Goal: Task Accomplishment & Management: Use online tool/utility

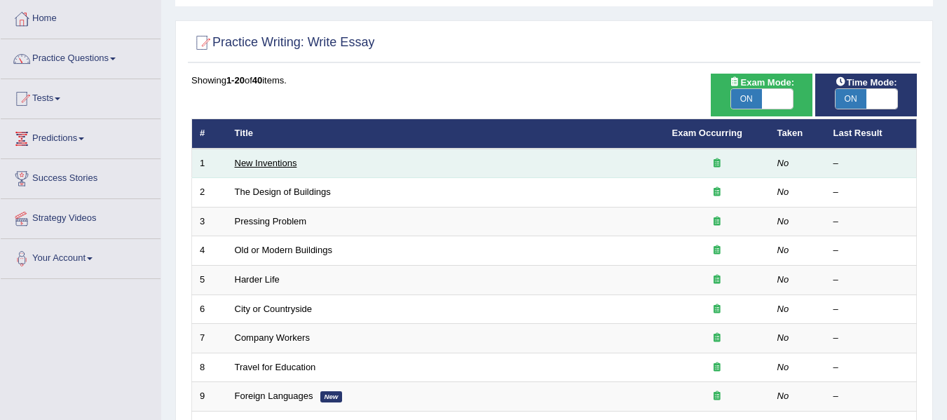
click at [269, 165] on link "New Inventions" at bounding box center [266, 163] width 62 height 11
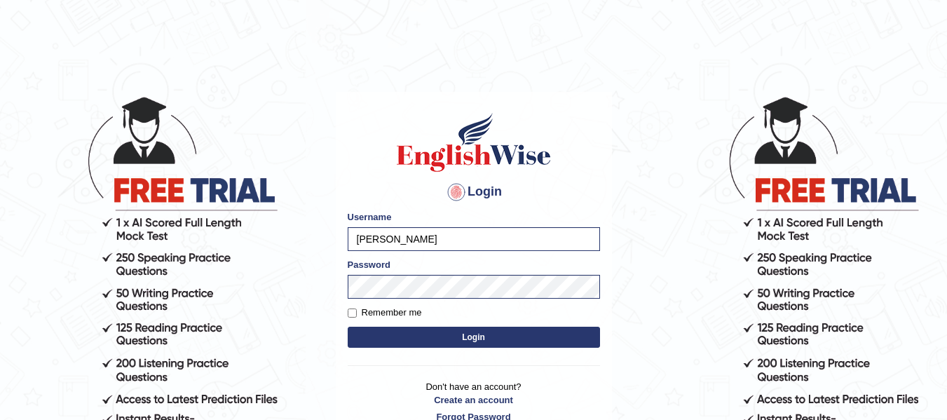
click at [455, 344] on button "Login" at bounding box center [474, 337] width 252 height 21
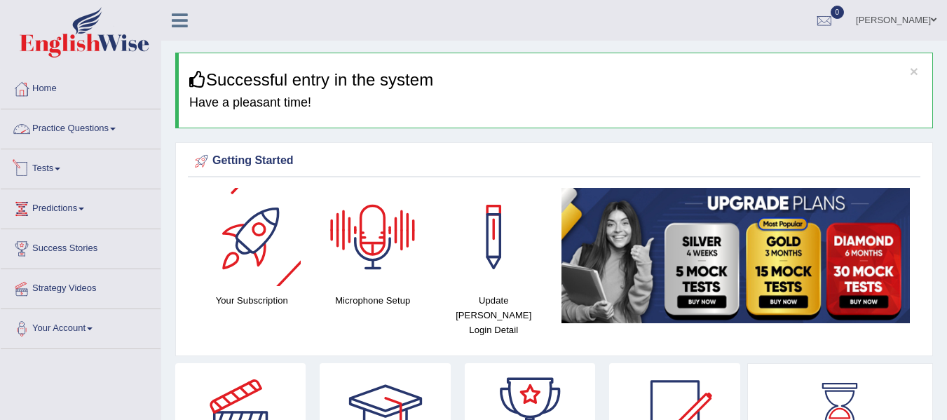
click at [81, 126] on link "Practice Questions" at bounding box center [81, 126] width 160 height 35
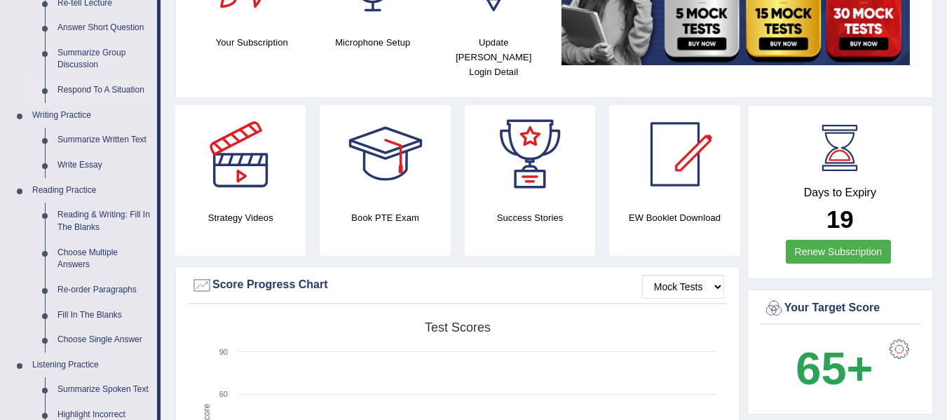
scroll to position [327, 0]
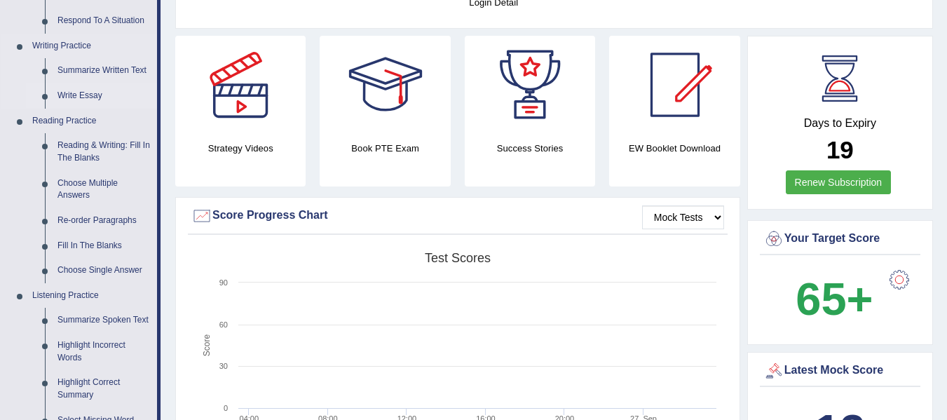
click at [81, 95] on link "Write Essay" at bounding box center [104, 95] width 106 height 25
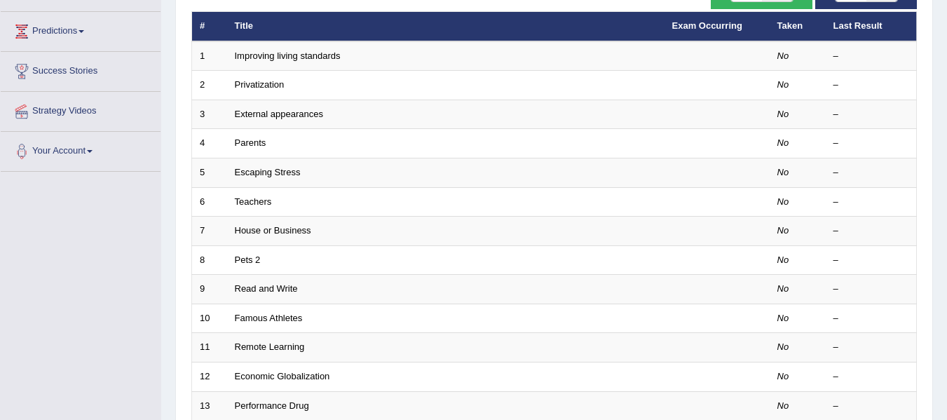
scroll to position [187, 0]
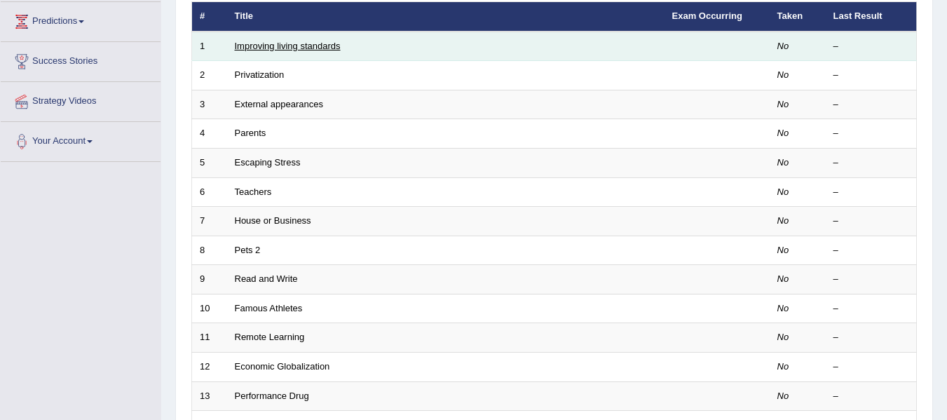
click at [295, 46] on link "Improving living standards" at bounding box center [288, 46] width 106 height 11
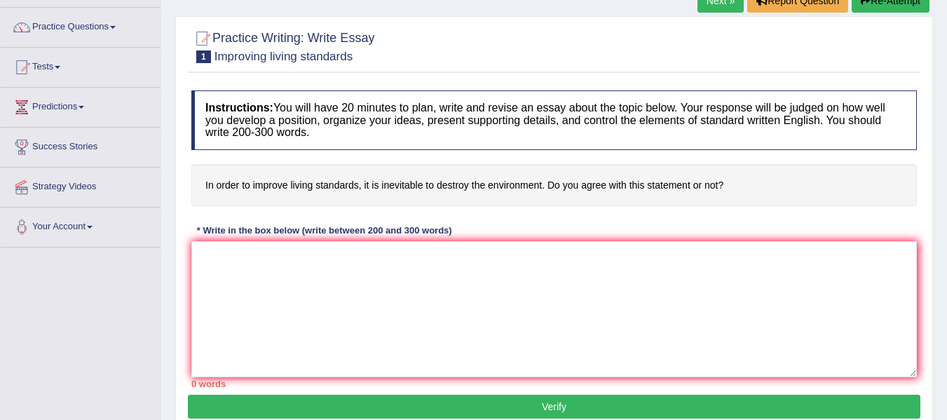
scroll to position [117, 0]
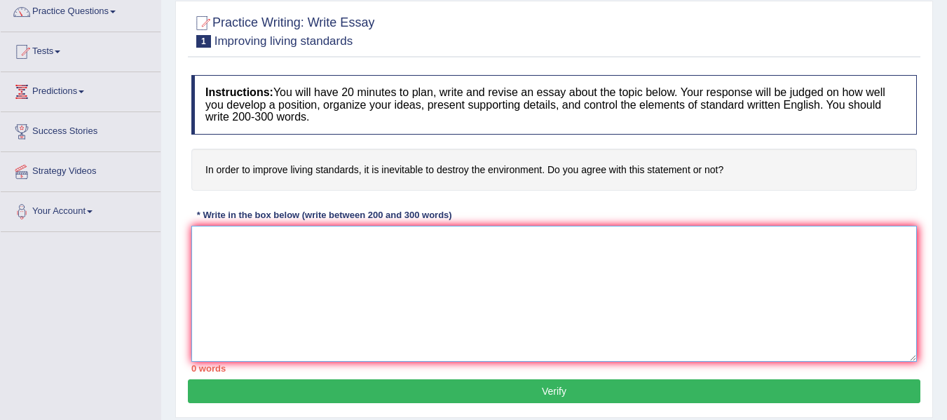
click at [313, 238] on textarea at bounding box center [554, 294] width 726 height 136
click at [412, 164] on h4 "In order to improve living standards, it is inevitable to destroy the environme…" at bounding box center [554, 170] width 726 height 43
click at [369, 279] on textarea at bounding box center [554, 294] width 726 height 136
paste textarea "(choose 2: individual, family, school, society, the government)"
type textarea "(choose 2: individual, family, school, society, the government)"
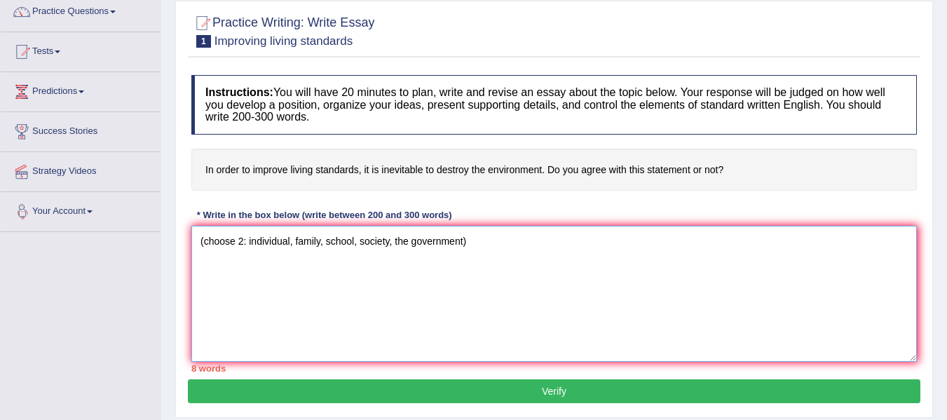
drag, startPoint x: 308, startPoint y: 232, endPoint x: 82, endPoint y: 219, distance: 226.2
click at [82, 219] on div "Toggle navigation Home Practice Questions Speaking Practice Read Aloud Repeat S…" at bounding box center [473, 247] width 947 height 729
paste textarea "The increasing influence of (essay topic) on our lives has ignited numerous dis…"
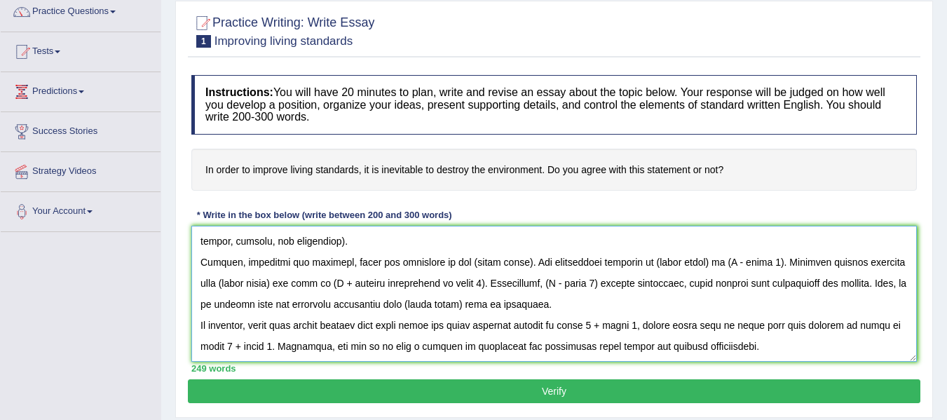
click at [304, 304] on textarea at bounding box center [554, 294] width 726 height 136
click at [290, 350] on textarea at bounding box center [554, 294] width 726 height 136
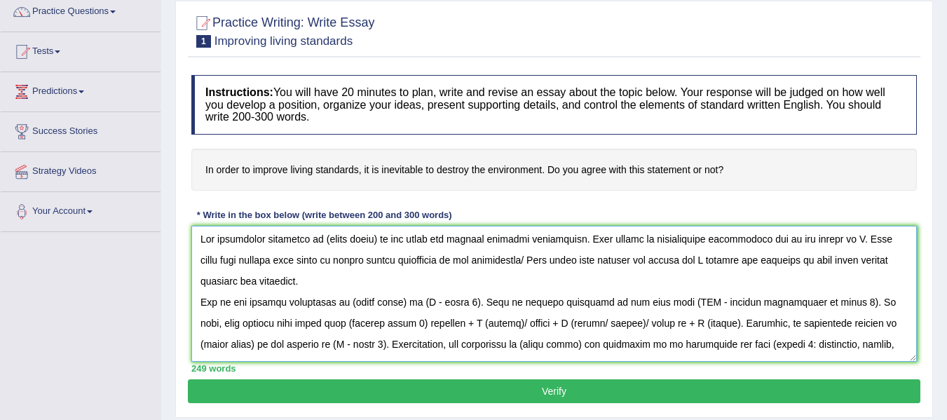
scroll to position [0, 0]
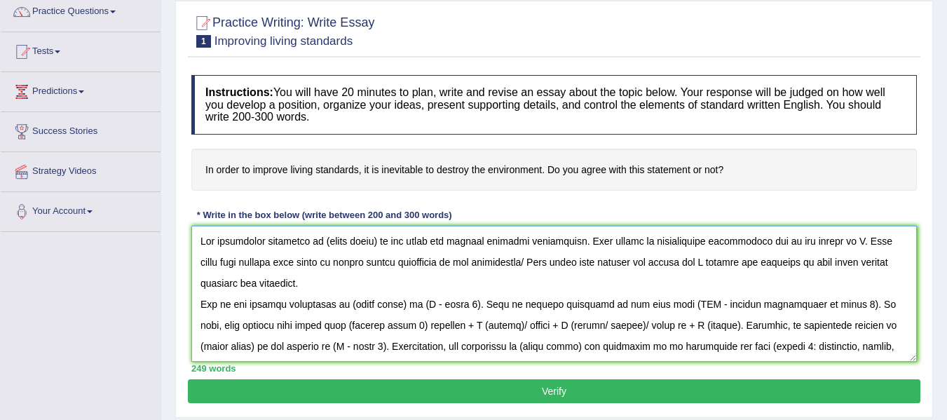
click at [316, 250] on textarea at bounding box center [554, 294] width 726 height 136
drag, startPoint x: 321, startPoint y: 244, endPoint x: 378, endPoint y: 243, distance: 56.8
click at [378, 243] on textarea at bounding box center [554, 294] width 726 height 136
click at [877, 242] on textarea at bounding box center [554, 294] width 726 height 136
drag, startPoint x: 615, startPoint y: 264, endPoint x: 380, endPoint y: 287, distance: 236.1
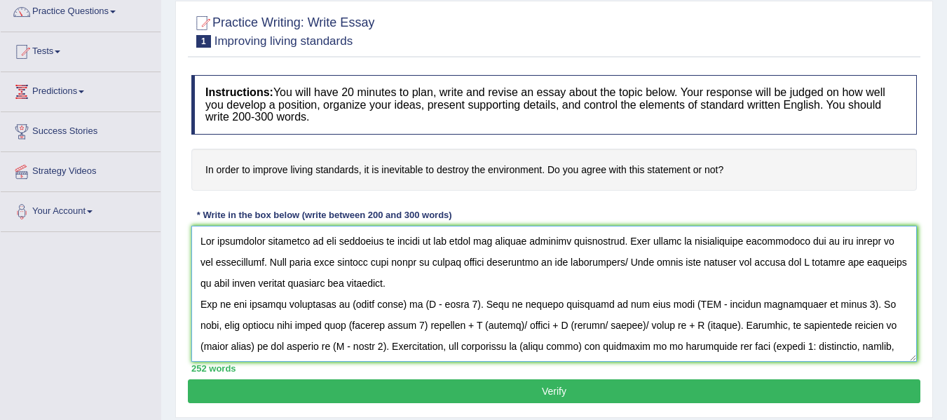
click at [380, 287] on textarea at bounding box center [554, 294] width 726 height 136
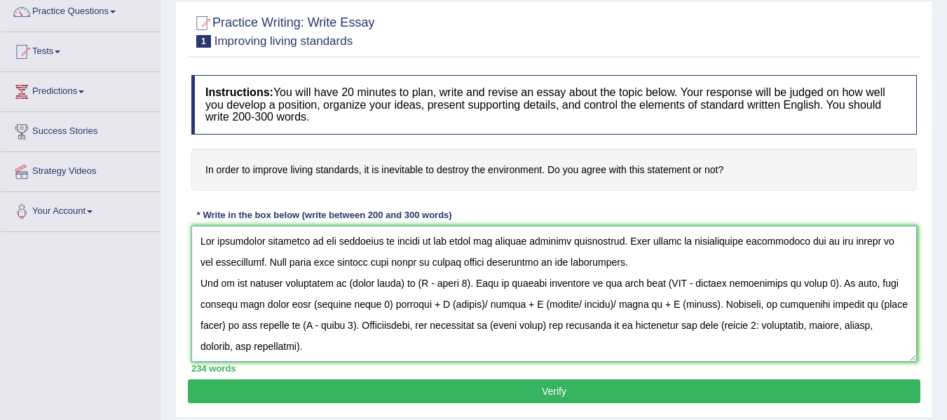
drag, startPoint x: 349, startPoint y: 281, endPoint x: 405, endPoint y: 290, distance: 56.7
click at [405, 290] on textarea at bounding box center [554, 294] width 726 height 136
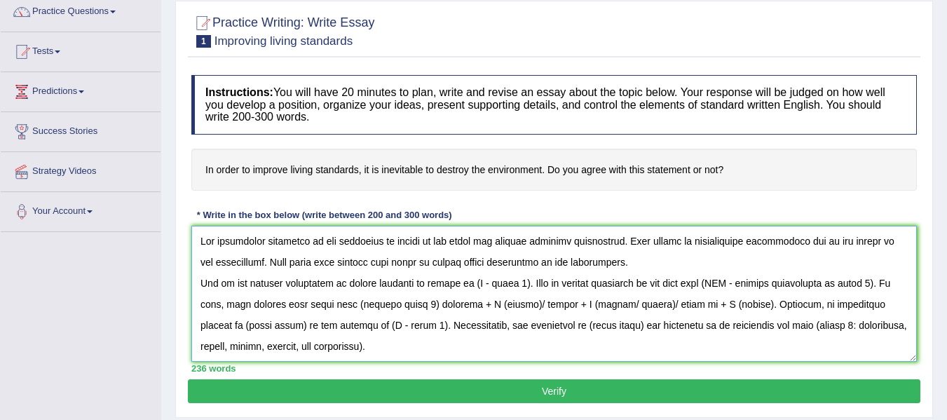
drag, startPoint x: 467, startPoint y: 283, endPoint x: 517, endPoint y: 285, distance: 50.5
click at [517, 285] on textarea at bounding box center [554, 294] width 726 height 136
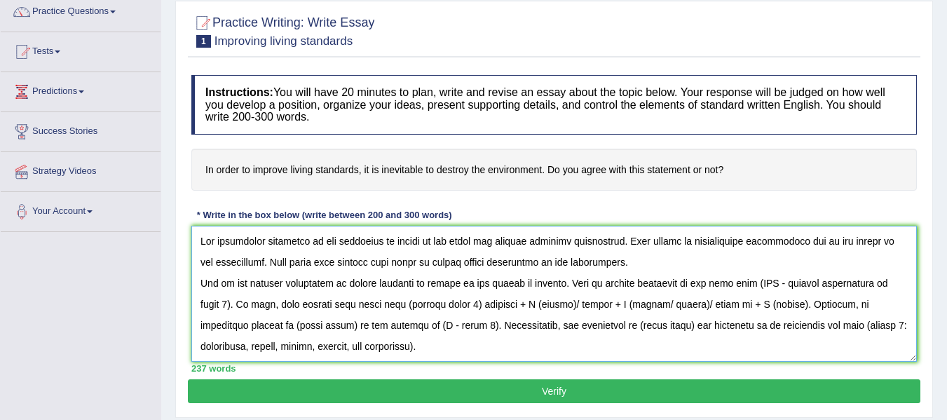
click at [531, 280] on textarea at bounding box center [554, 294] width 726 height 136
drag, startPoint x: 745, startPoint y: 279, endPoint x: 209, endPoint y: 306, distance: 537.0
click at [209, 306] on textarea at bounding box center [554, 294] width 726 height 136
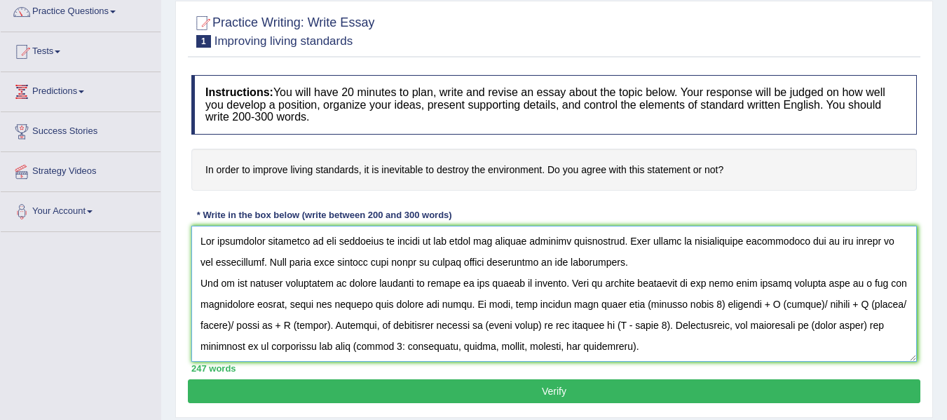
drag, startPoint x: 646, startPoint y: 304, endPoint x: 720, endPoint y: 313, distance: 74.9
click at [720, 313] on textarea at bounding box center [554, 294] width 726 height 136
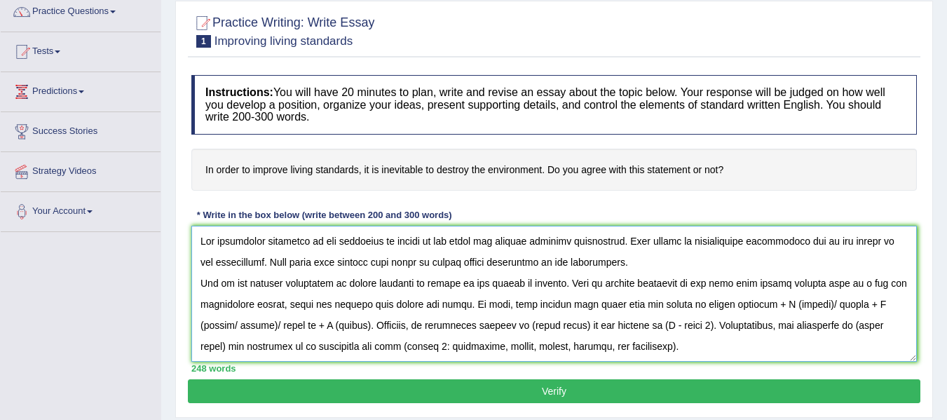
drag, startPoint x: 781, startPoint y: 301, endPoint x: 826, endPoint y: 303, distance: 44.9
click at [826, 303] on textarea at bounding box center [554, 294] width 726 height 136
drag, startPoint x: 691, startPoint y: 294, endPoint x: 679, endPoint y: 302, distance: 15.2
click at [691, 294] on textarea at bounding box center [554, 294] width 726 height 136
drag, startPoint x: 662, startPoint y: 303, endPoint x: 662, endPoint y: 311, distance: 7.7
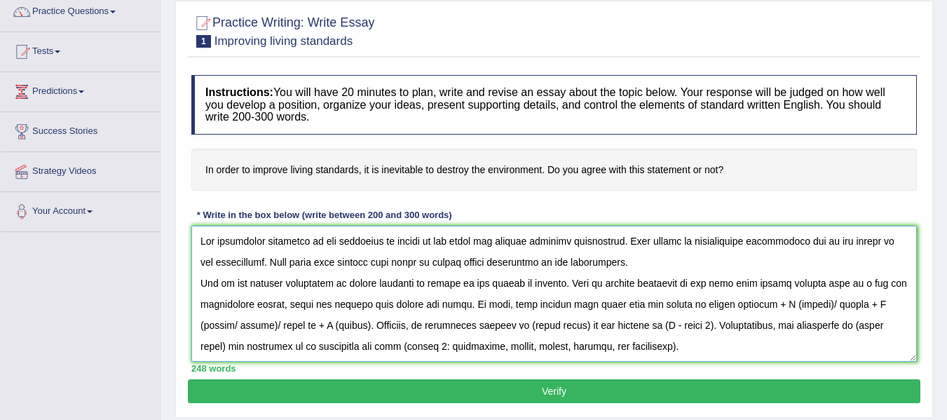
click at [662, 304] on textarea at bounding box center [554, 294] width 726 height 136
drag, startPoint x: 817, startPoint y: 305, endPoint x: 404, endPoint y: 326, distance: 413.5
click at [404, 326] on textarea at bounding box center [554, 294] width 726 height 136
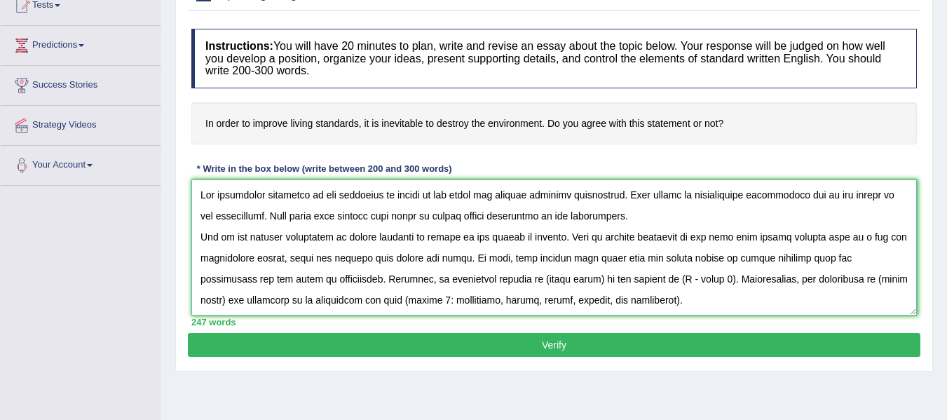
drag, startPoint x: 524, startPoint y: 277, endPoint x: 581, endPoint y: 282, distance: 57.0
click at [581, 282] on textarea at bounding box center [554, 247] width 726 height 136
click at [569, 280] on textarea at bounding box center [554, 247] width 726 height 136
click at [639, 281] on textarea at bounding box center [554, 247] width 726 height 136
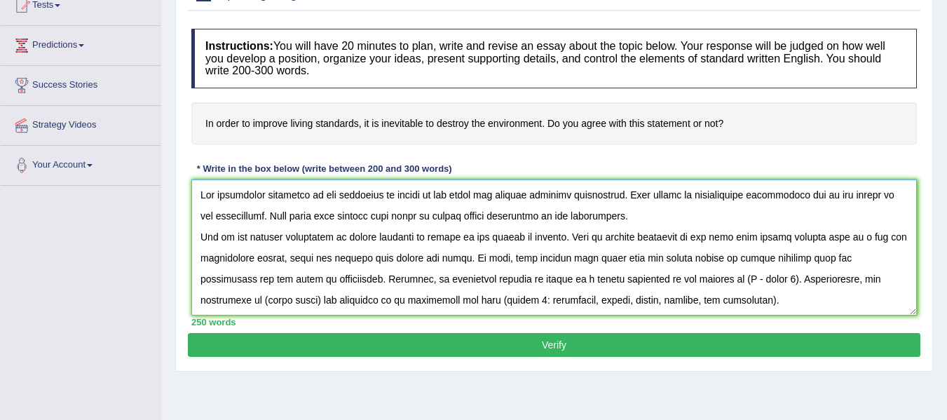
drag, startPoint x: 701, startPoint y: 278, endPoint x: 750, endPoint y: 282, distance: 49.3
click at [750, 279] on textarea at bounding box center [554, 247] width 726 height 136
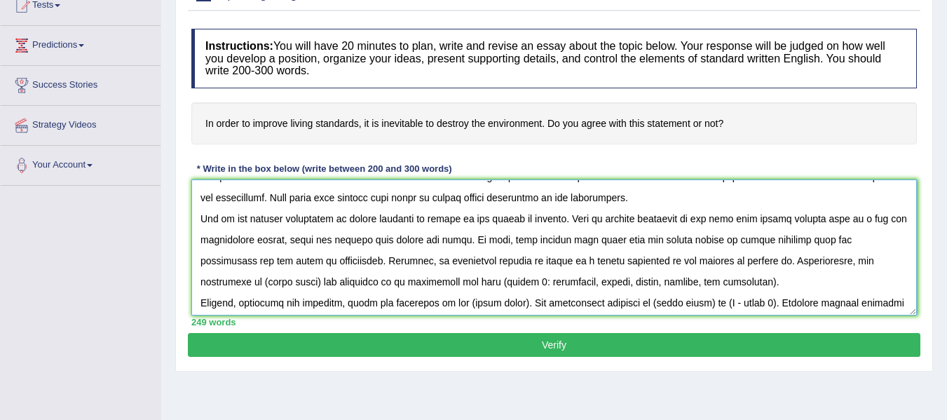
scroll to position [23, 0]
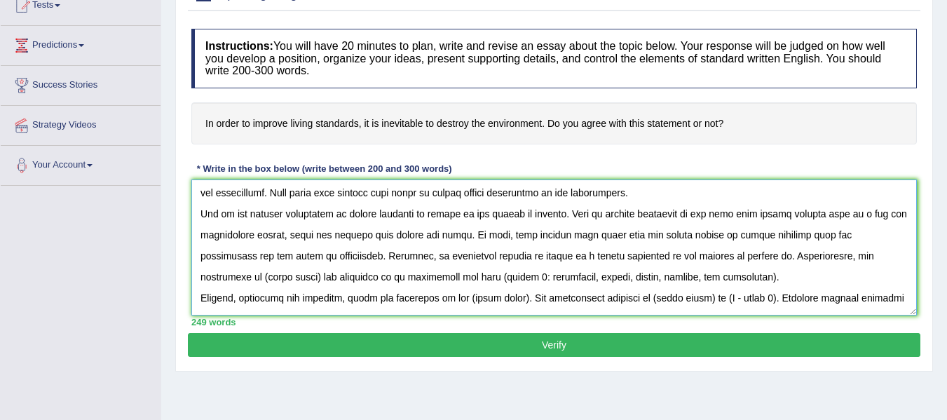
drag, startPoint x: 255, startPoint y: 277, endPoint x: 200, endPoint y: 279, distance: 54.7
click at [200, 279] on textarea at bounding box center [554, 247] width 726 height 136
click at [202, 277] on textarea at bounding box center [554, 247] width 726 height 136
drag, startPoint x: 425, startPoint y: 278, endPoint x: 469, endPoint y: 280, distance: 44.2
click at [469, 280] on textarea at bounding box center [554, 247] width 726 height 136
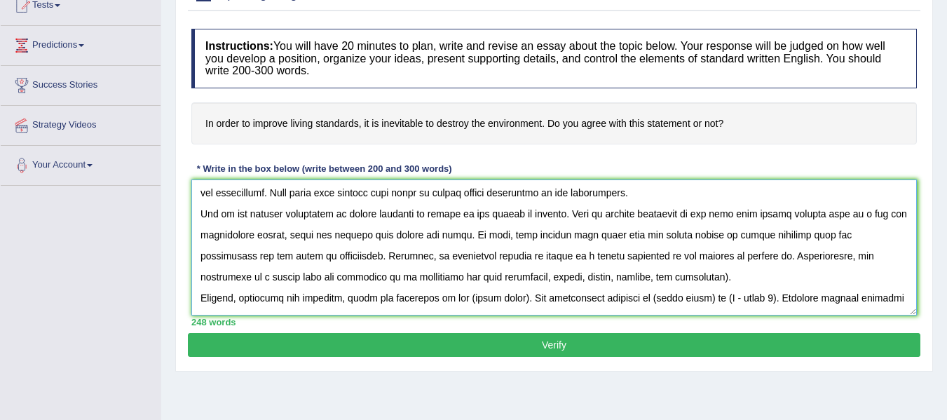
drag, startPoint x: 465, startPoint y: 275, endPoint x: 531, endPoint y: 279, distance: 66.0
click at [531, 279] on textarea at bounding box center [554, 247] width 726 height 136
click at [566, 238] on textarea at bounding box center [554, 247] width 726 height 136
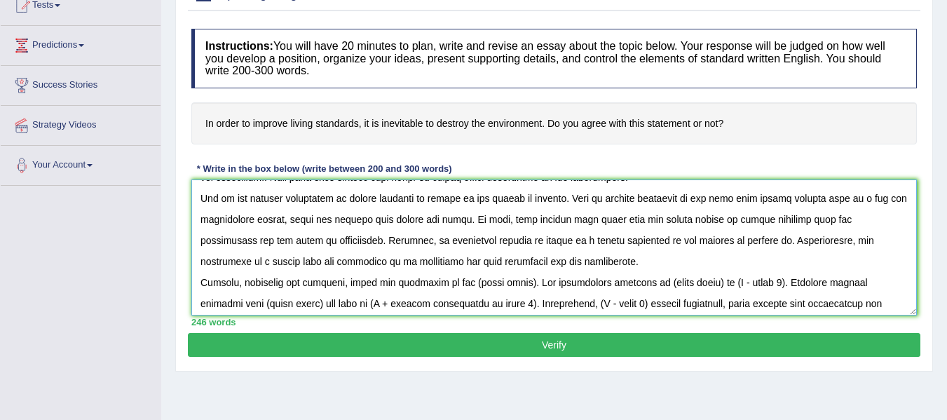
scroll to position [47, 0]
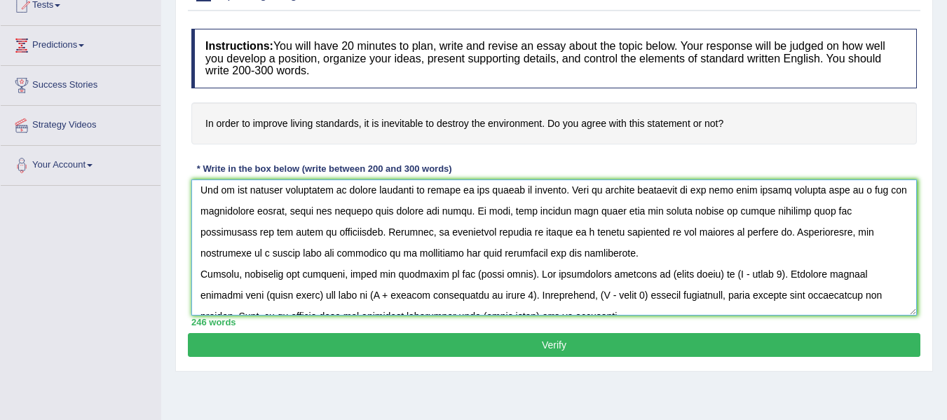
click at [818, 205] on textarea at bounding box center [554, 247] width 726 height 136
drag, startPoint x: 771, startPoint y: 204, endPoint x: 777, endPoint y: 219, distance: 15.8
click at [771, 206] on textarea at bounding box center [554, 247] width 726 height 136
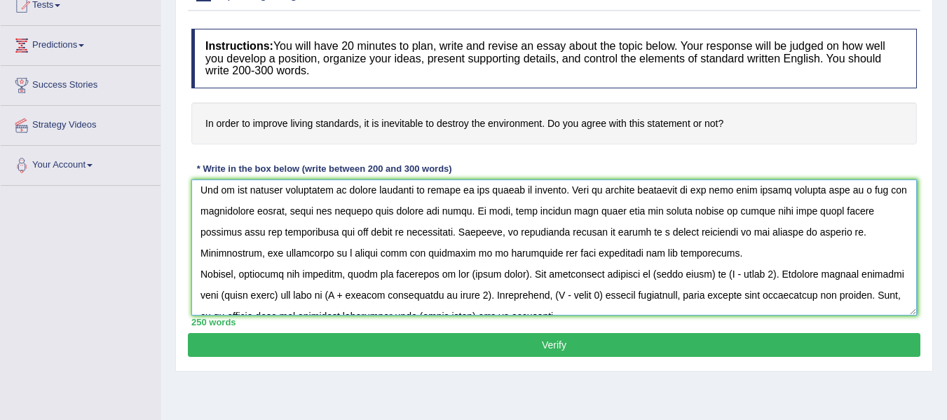
click at [491, 231] on textarea at bounding box center [554, 247] width 726 height 136
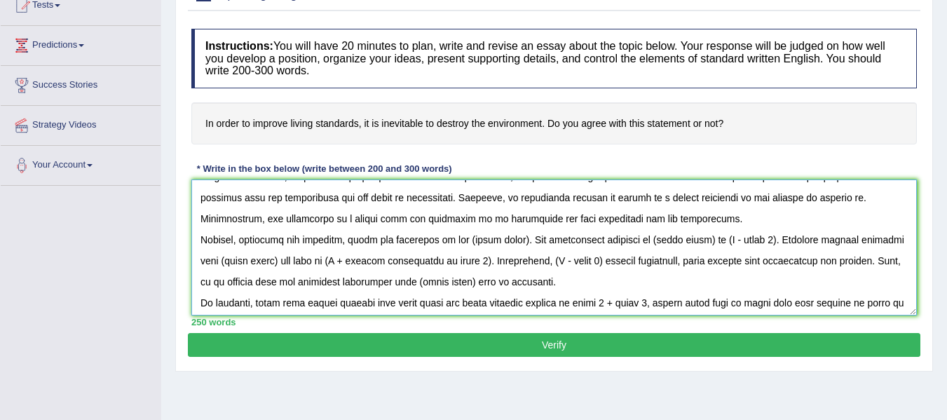
scroll to position [93, 0]
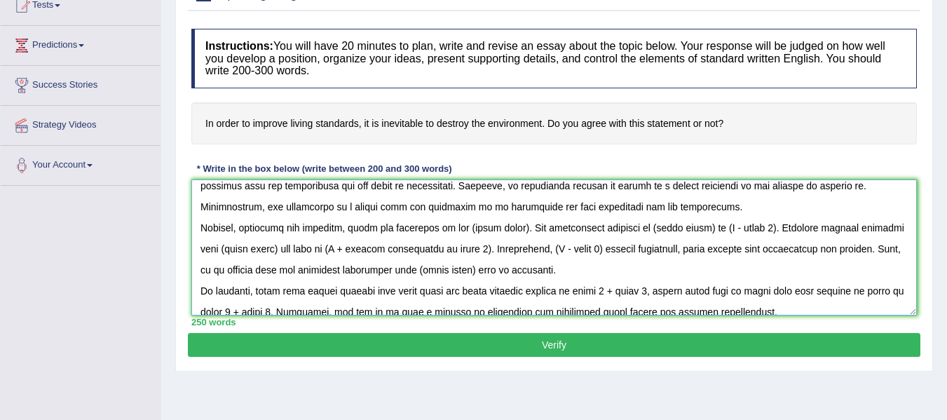
drag, startPoint x: 463, startPoint y: 227, endPoint x: 520, endPoint y: 237, distance: 57.6
click at [520, 237] on textarea at bounding box center [554, 247] width 726 height 136
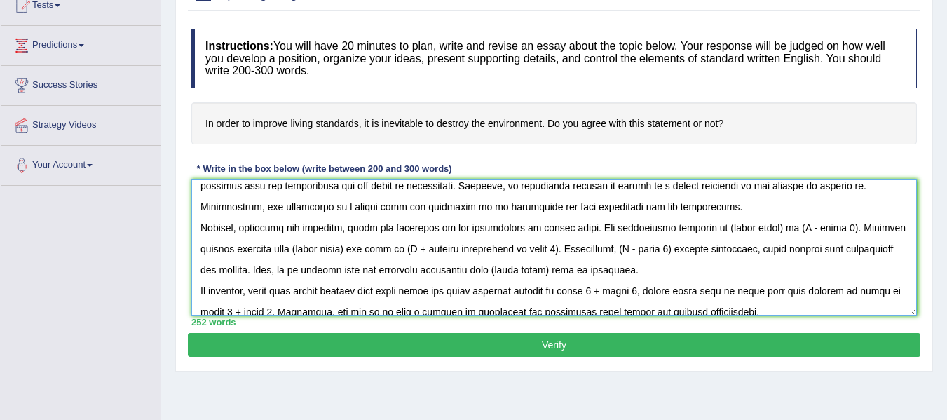
drag, startPoint x: 707, startPoint y: 224, endPoint x: 765, endPoint y: 225, distance: 57.5
click at [765, 225] on textarea at bounding box center [554, 247] width 726 height 136
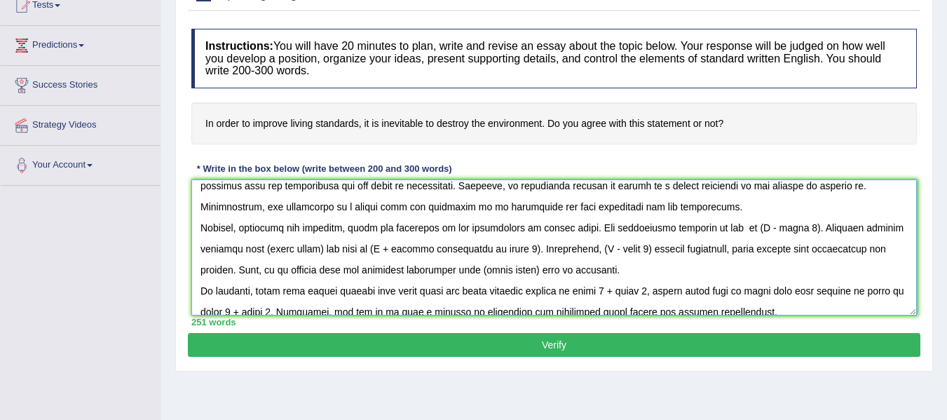
drag, startPoint x: 738, startPoint y: 227, endPoint x: 778, endPoint y: 263, distance: 53.6
click at [790, 226] on textarea at bounding box center [554, 247] width 726 height 136
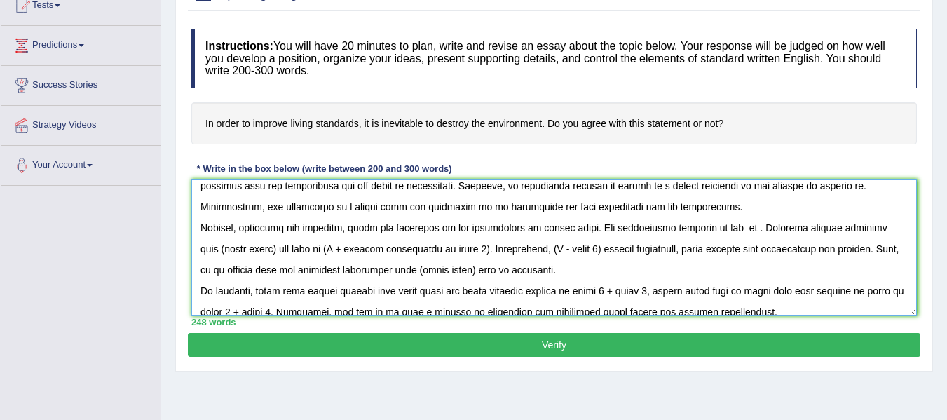
drag, startPoint x: 724, startPoint y: 222, endPoint x: 729, endPoint y: 237, distance: 15.5
click at [726, 226] on textarea at bounding box center [554, 247] width 726 height 136
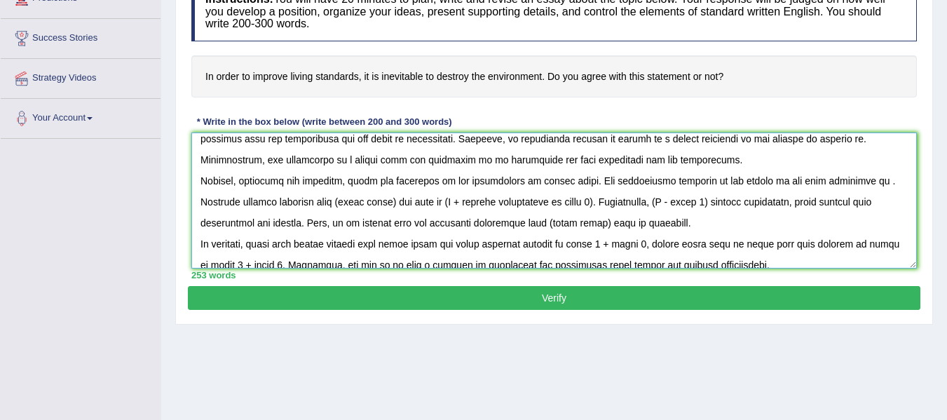
click at [845, 187] on textarea at bounding box center [554, 201] width 726 height 136
drag, startPoint x: 707, startPoint y: 183, endPoint x: 835, endPoint y: 182, distance: 127.6
click at [835, 182] on textarea at bounding box center [554, 201] width 726 height 136
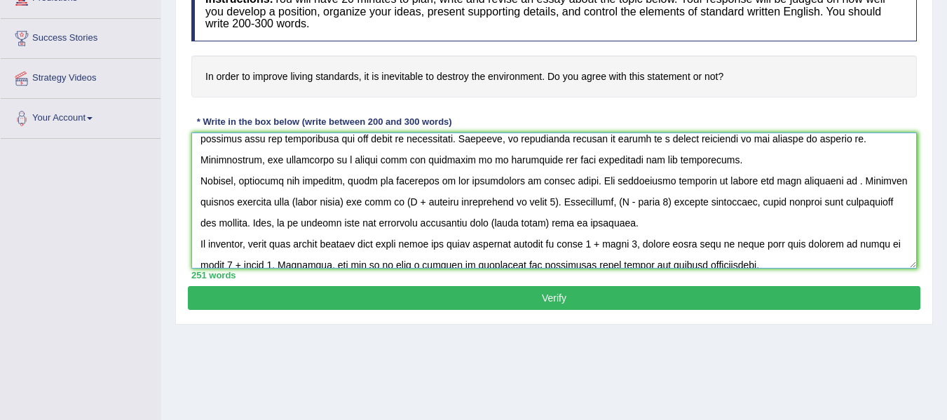
click at [778, 187] on textarea at bounding box center [554, 201] width 726 height 136
click at [780, 182] on textarea at bounding box center [554, 201] width 726 height 136
click at [813, 181] on textarea at bounding box center [554, 201] width 726 height 136
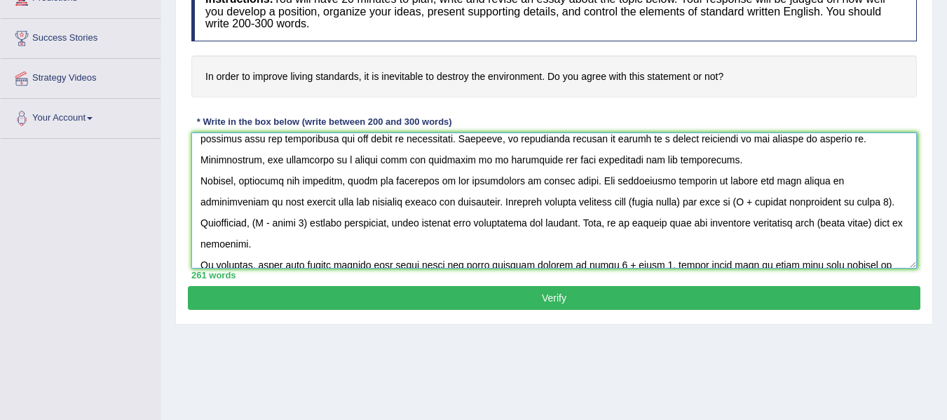
drag, startPoint x: 584, startPoint y: 205, endPoint x: 639, endPoint y: 205, distance: 54.7
click at [639, 205] on textarea at bounding box center [554, 201] width 726 height 136
drag, startPoint x: 747, startPoint y: 196, endPoint x: 208, endPoint y: 222, distance: 539.8
click at [208, 222] on textarea at bounding box center [554, 201] width 726 height 136
click at [262, 226] on textarea at bounding box center [554, 201] width 726 height 136
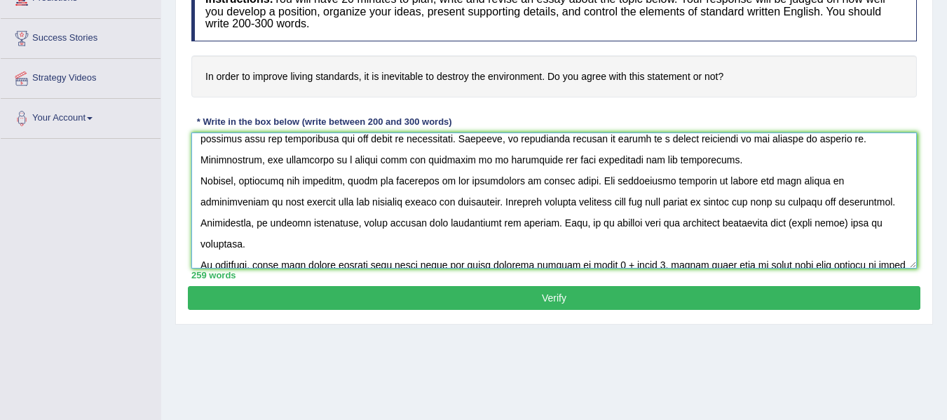
scroll to position [117, 0]
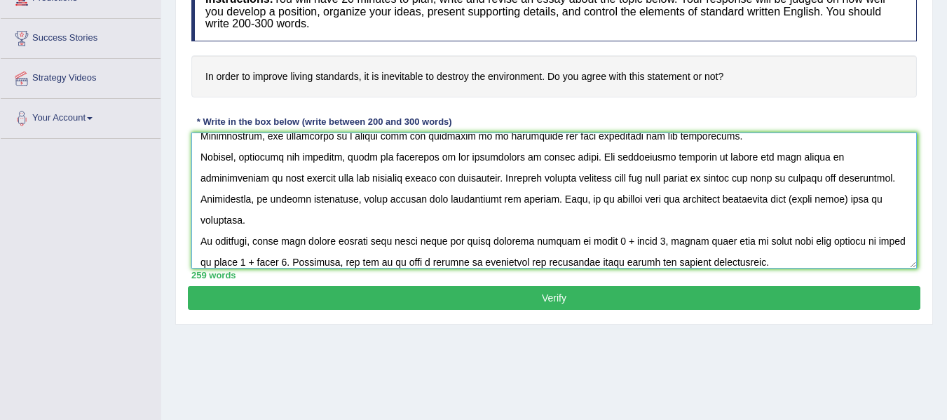
drag, startPoint x: 777, startPoint y: 198, endPoint x: 836, endPoint y: 196, distance: 59.7
click at [836, 196] on textarea at bounding box center [554, 201] width 726 height 136
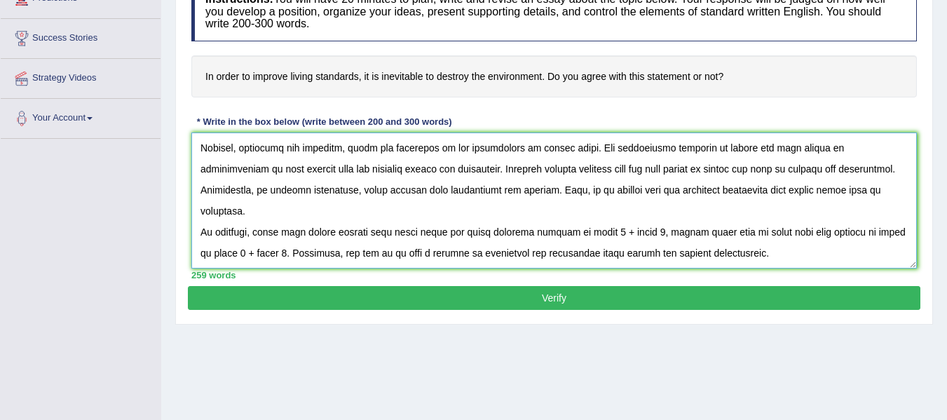
drag, startPoint x: 568, startPoint y: 229, endPoint x: 637, endPoint y: 235, distance: 68.9
click at [637, 235] on textarea at bounding box center [554, 201] width 726 height 136
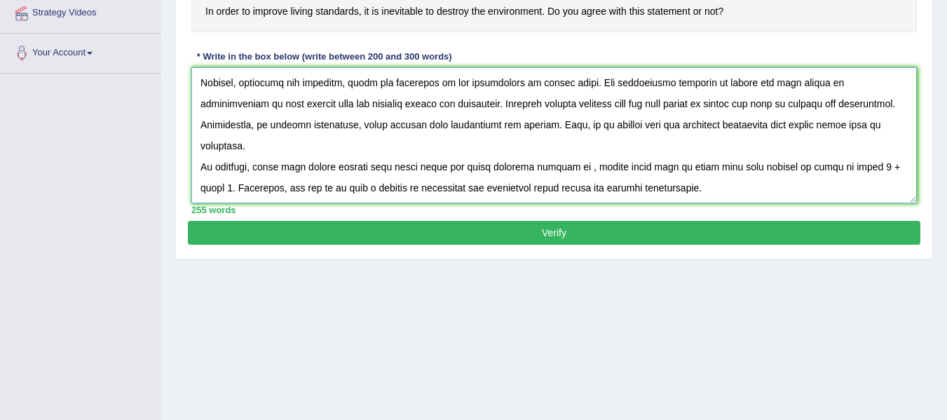
scroll to position [280, 0]
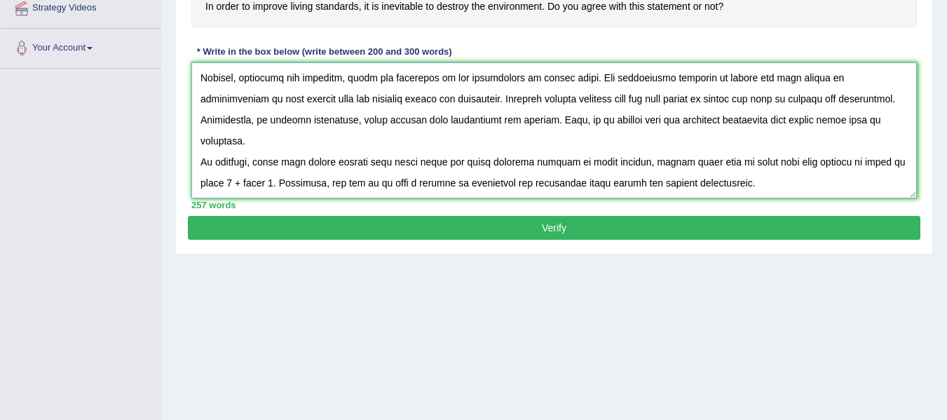
drag, startPoint x: 269, startPoint y: 182, endPoint x: 203, endPoint y: 182, distance: 66.6
click at [203, 182] on textarea at bounding box center [554, 130] width 726 height 136
type textarea "The increasing influence of the standards of living on our lives has ignited nu…"
click at [514, 229] on button "Verify" at bounding box center [554, 228] width 733 height 24
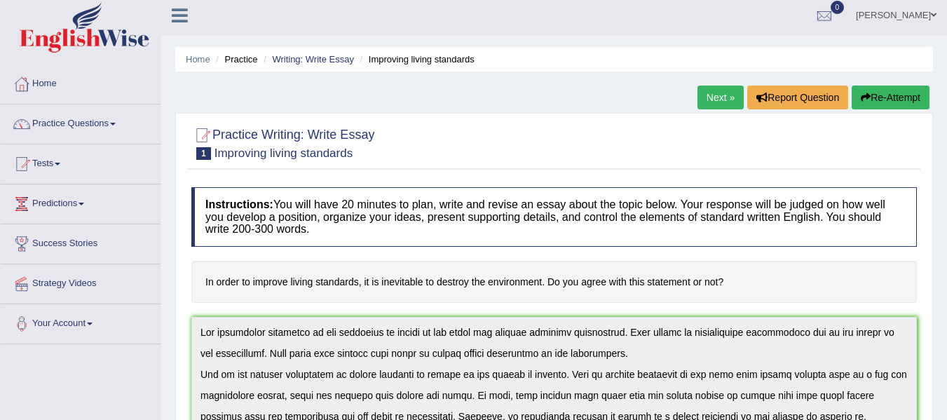
scroll to position [0, 0]
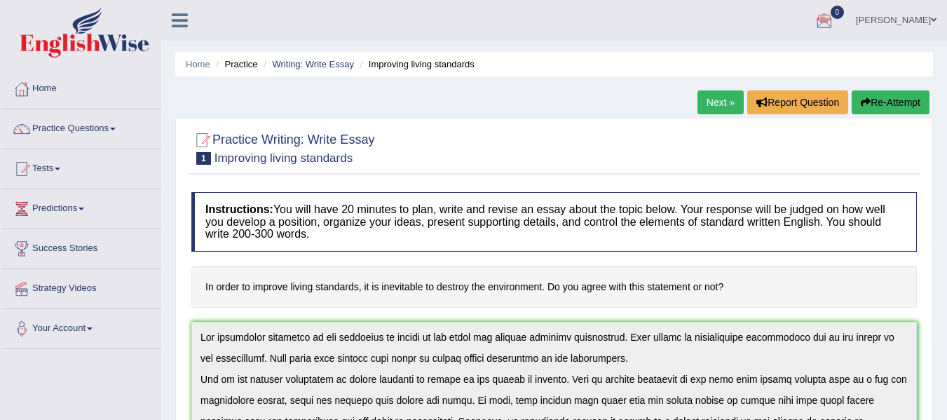
click at [62, 48] on img at bounding box center [85, 32] width 130 height 50
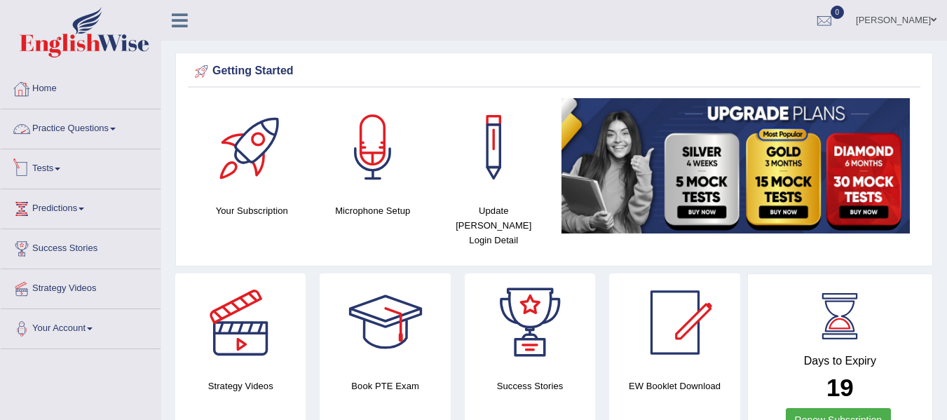
click at [69, 127] on link "Practice Questions" at bounding box center [81, 126] width 160 height 35
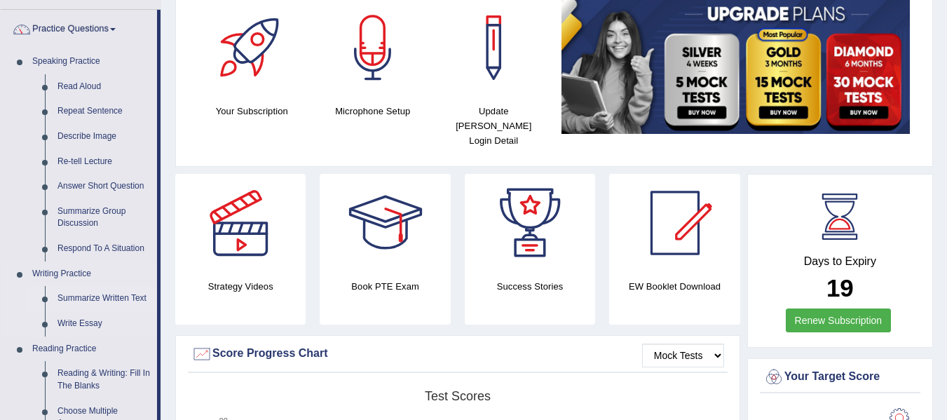
scroll to position [93, 0]
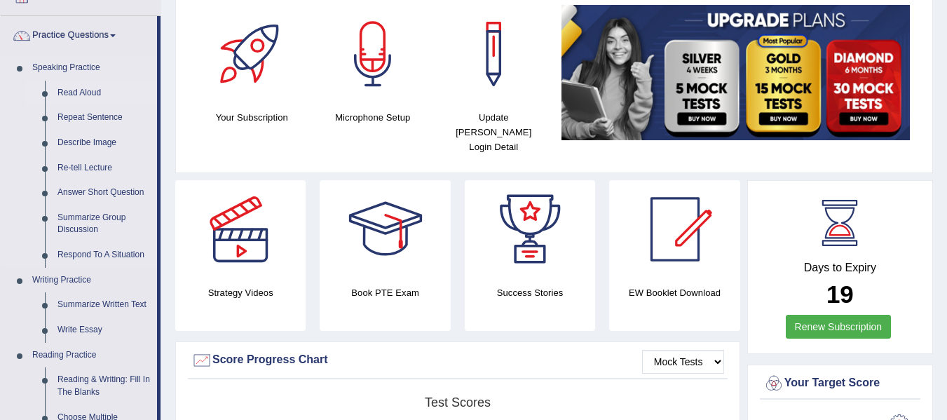
click at [73, 81] on link "Read Aloud" at bounding box center [104, 93] width 106 height 25
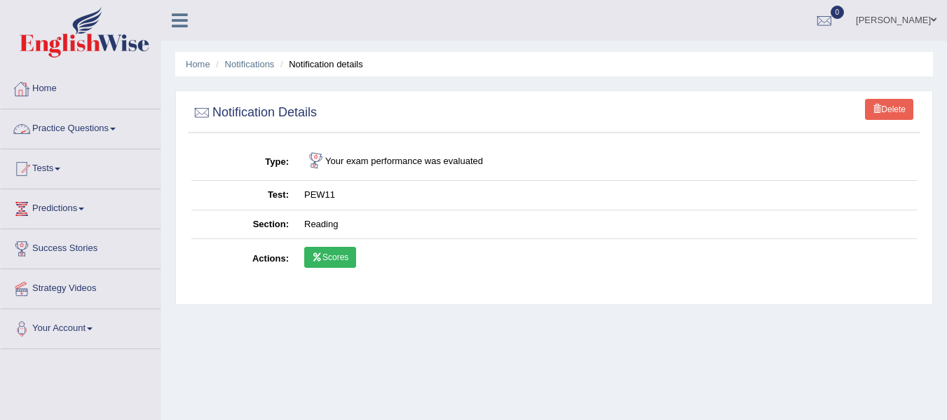
drag, startPoint x: 99, startPoint y: 34, endPoint x: 124, endPoint y: 1, distance: 41.5
click at [99, 35] on img at bounding box center [85, 32] width 130 height 50
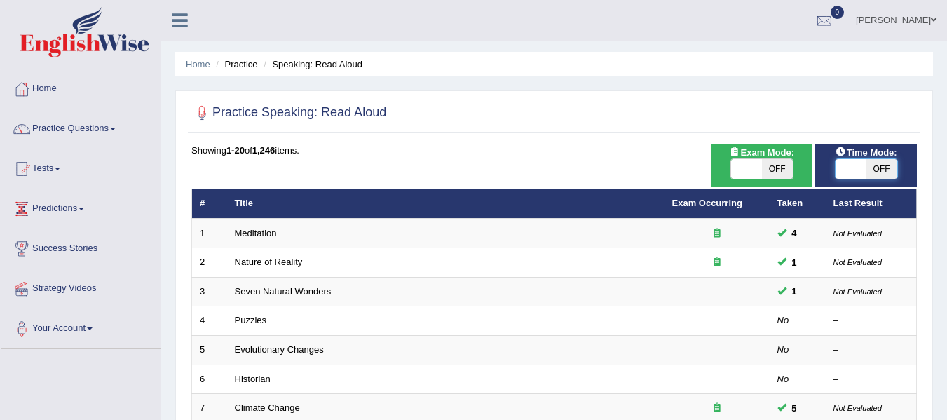
click at [848, 175] on span at bounding box center [851, 169] width 31 height 20
checkbox input "true"
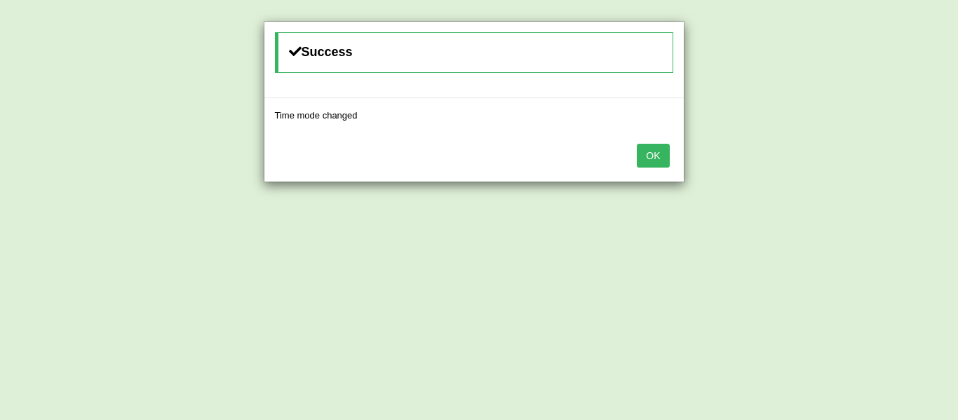
click at [641, 160] on button "OK" at bounding box center [653, 156] width 32 height 24
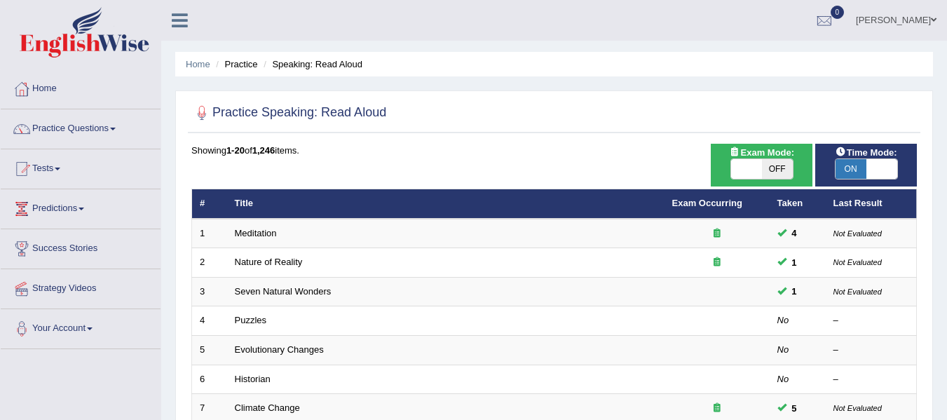
click at [752, 165] on span at bounding box center [746, 169] width 31 height 20
checkbox input "true"
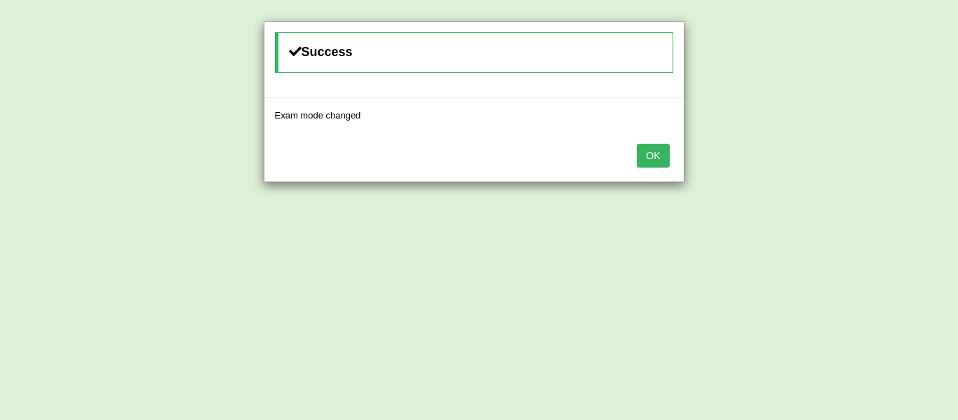
click at [656, 154] on button "OK" at bounding box center [653, 156] width 32 height 24
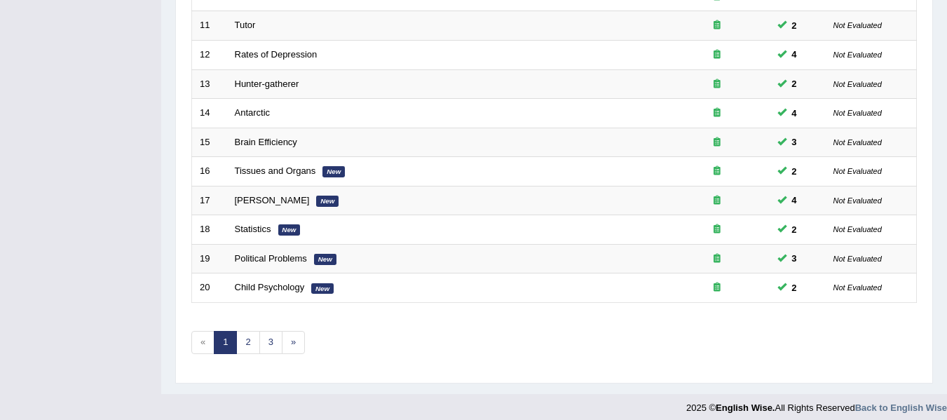
scroll to position [508, 0]
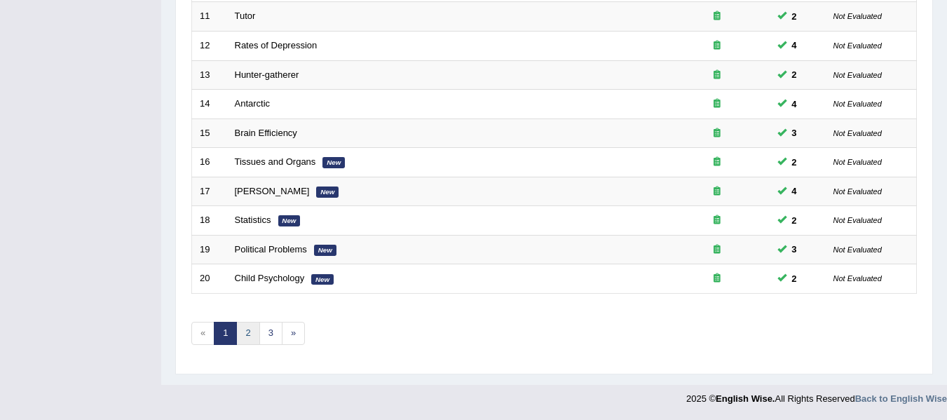
click at [238, 335] on link "2" at bounding box center [247, 333] width 23 height 23
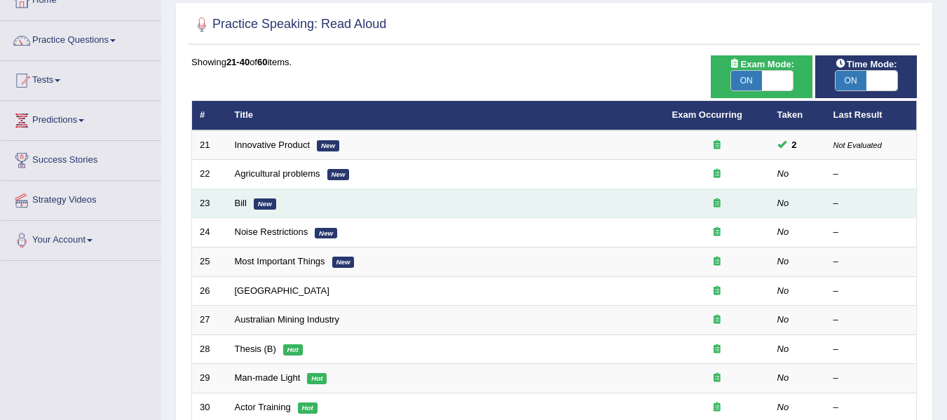
scroll to position [93, 0]
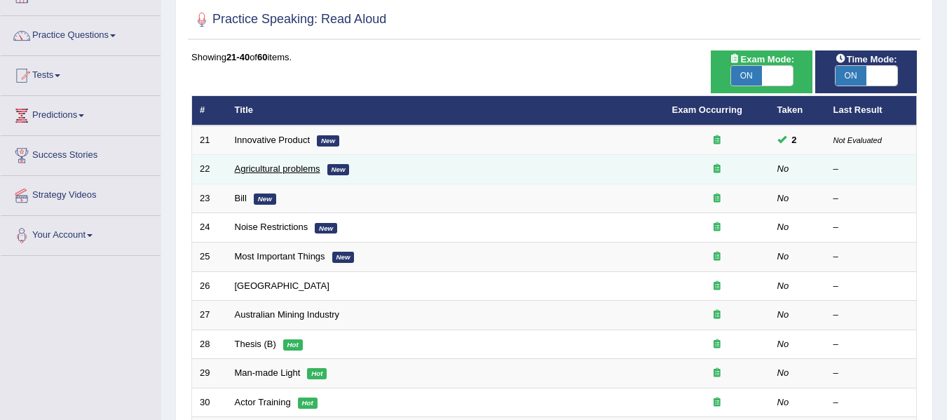
click at [248, 166] on link "Agricultural problems" at bounding box center [278, 168] width 86 height 11
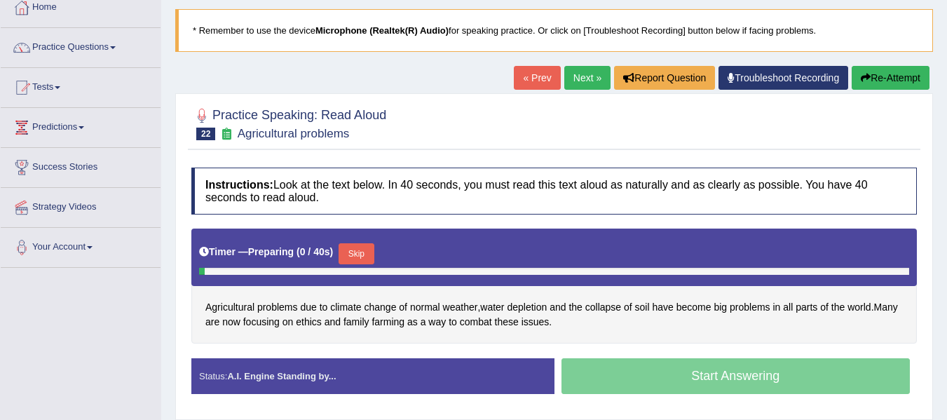
scroll to position [140, 0]
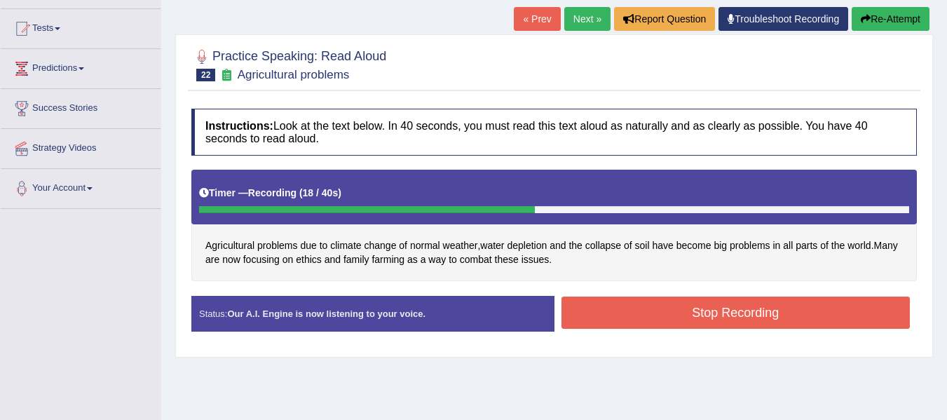
click at [734, 324] on button "Stop Recording" at bounding box center [736, 313] width 349 height 32
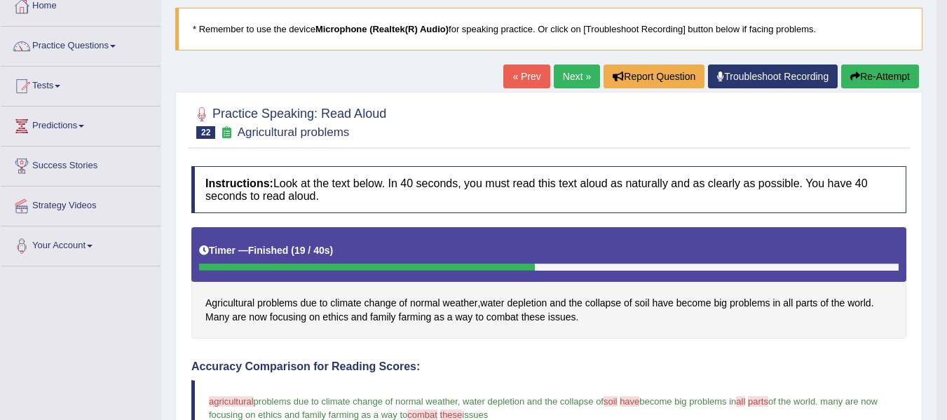
scroll to position [70, 0]
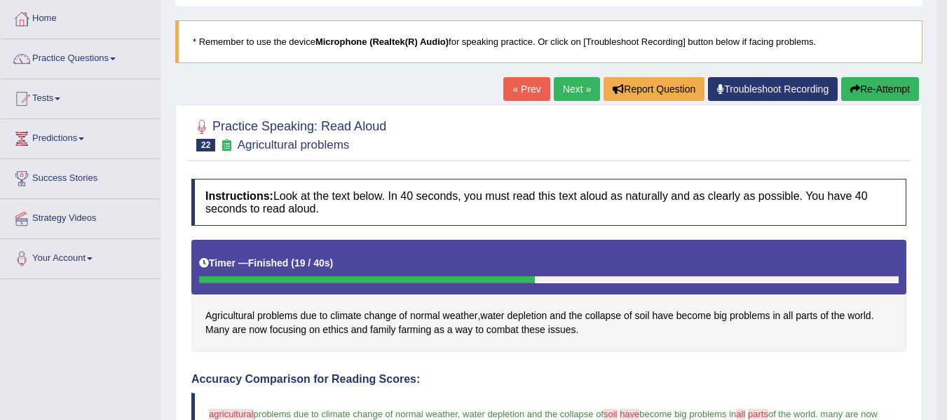
click at [569, 85] on link "Next »" at bounding box center [577, 89] width 46 height 24
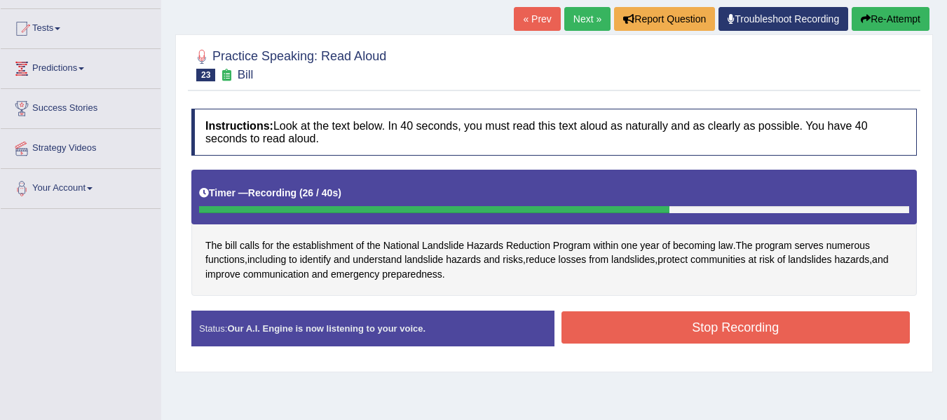
click at [663, 337] on button "Stop Recording" at bounding box center [736, 327] width 349 height 32
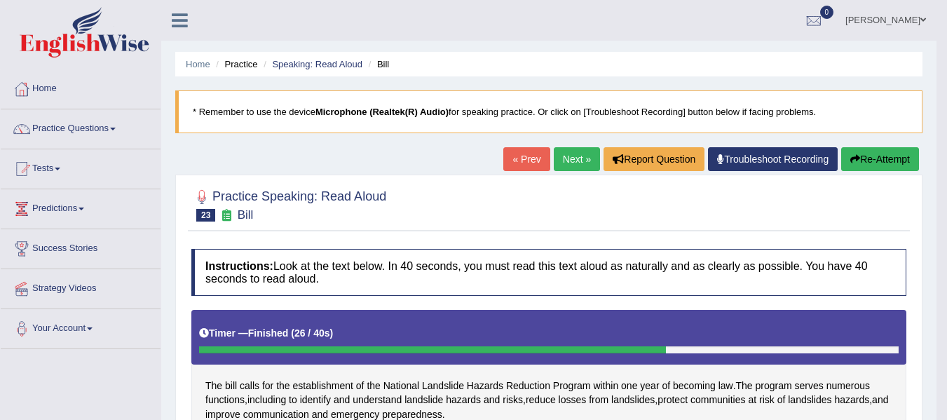
click at [575, 160] on link "Next »" at bounding box center [577, 159] width 46 height 24
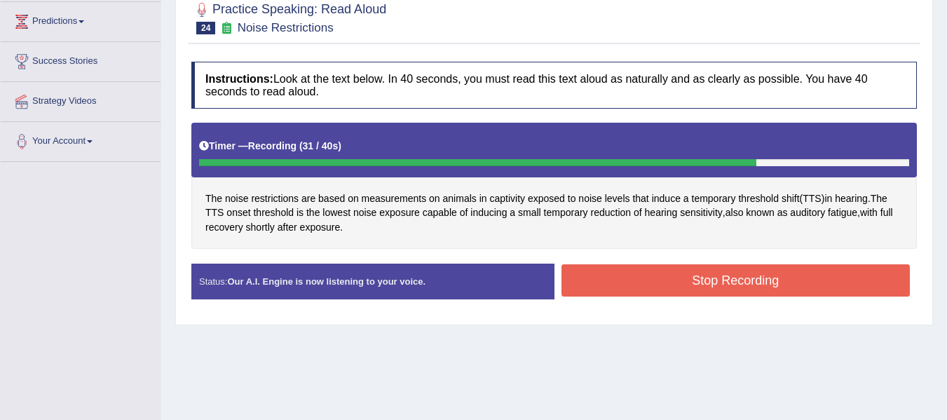
click at [621, 278] on button "Stop Recording" at bounding box center [736, 280] width 349 height 32
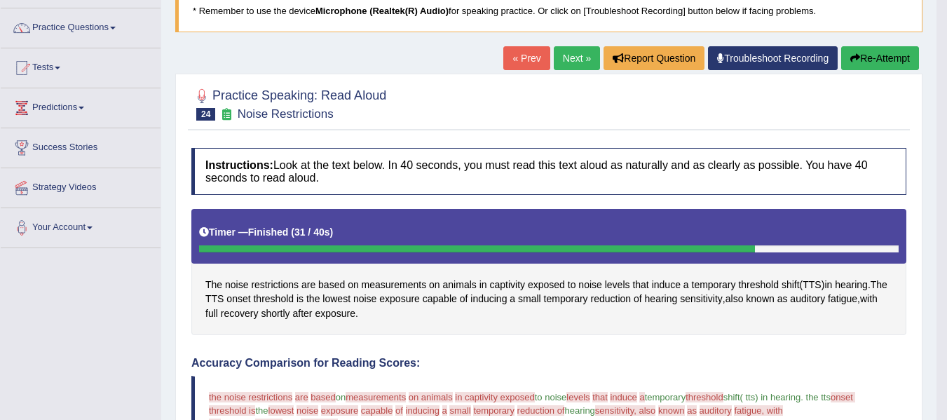
scroll to position [93, 0]
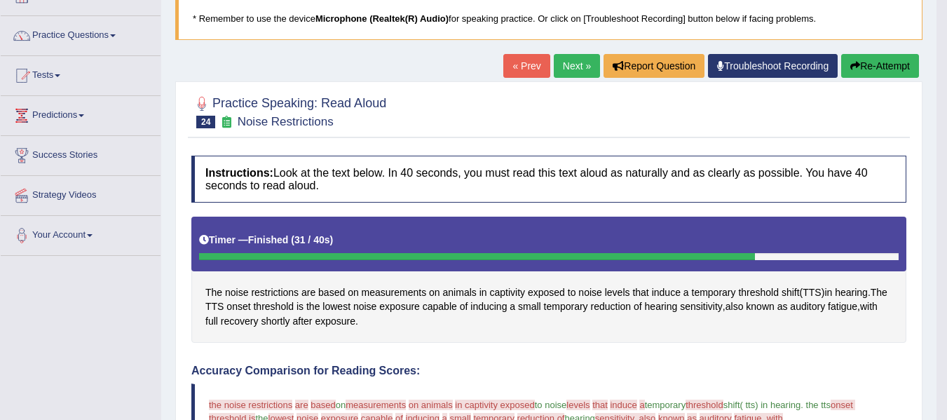
click at [567, 62] on link "Next »" at bounding box center [577, 66] width 46 height 24
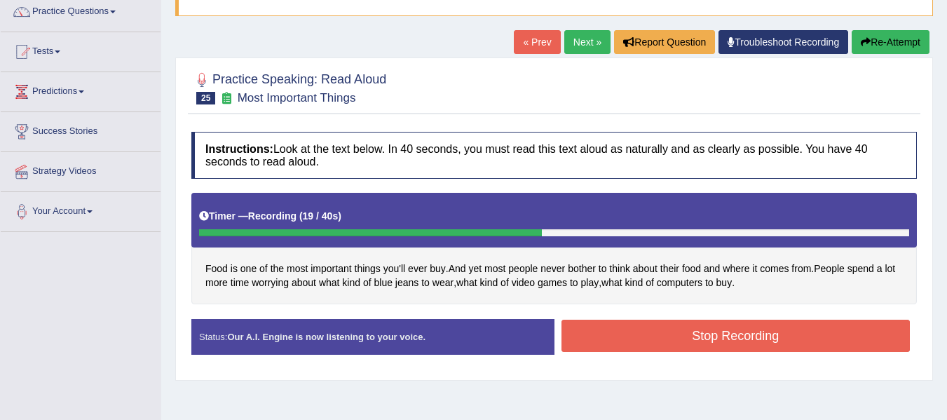
click at [691, 347] on button "Stop Recording" at bounding box center [736, 336] width 349 height 32
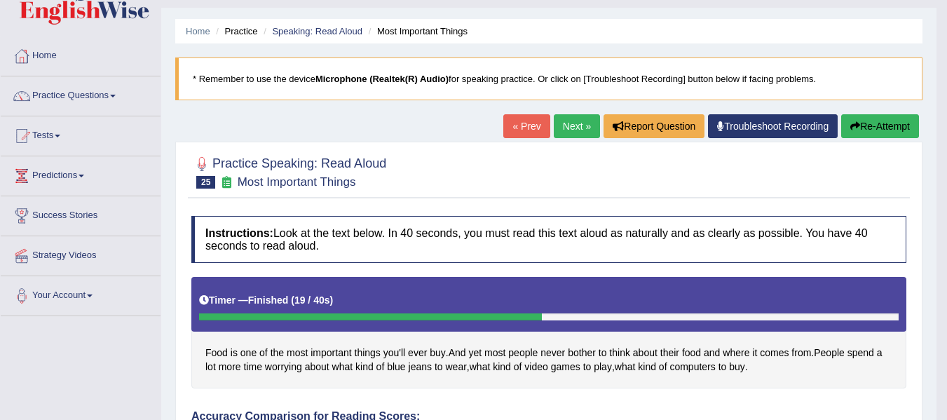
scroll to position [23, 0]
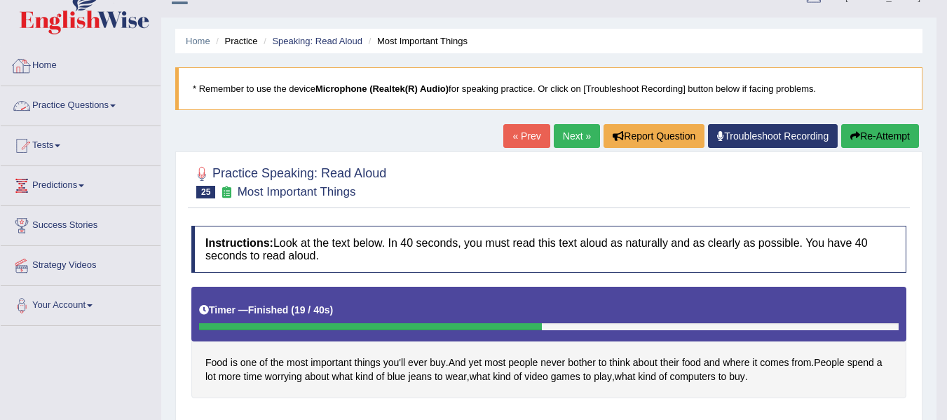
click at [78, 108] on link "Practice Questions" at bounding box center [81, 103] width 160 height 35
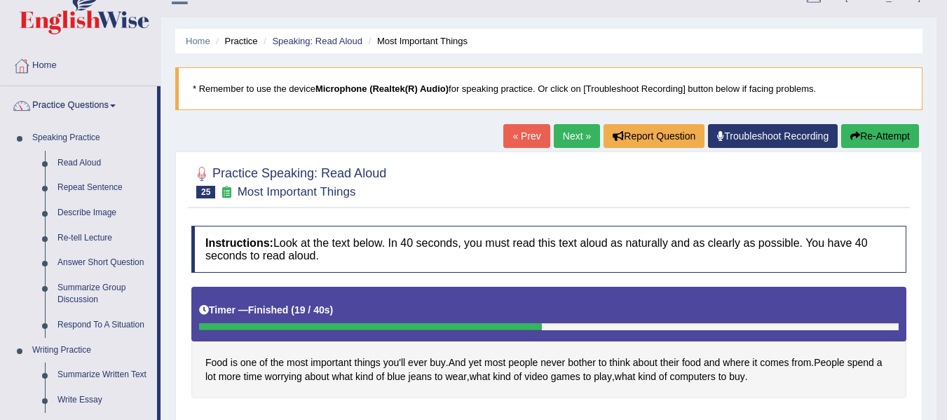
click at [580, 133] on link "Next »" at bounding box center [577, 136] width 46 height 24
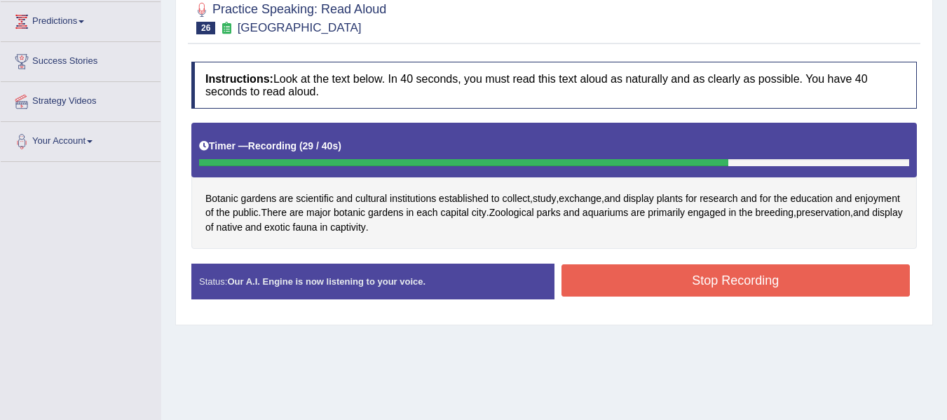
click at [720, 276] on button "Stop Recording" at bounding box center [736, 280] width 349 height 32
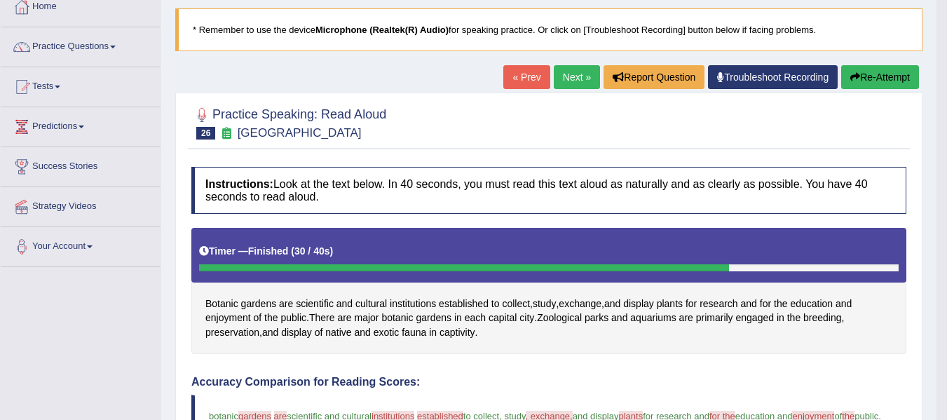
scroll to position [70, 0]
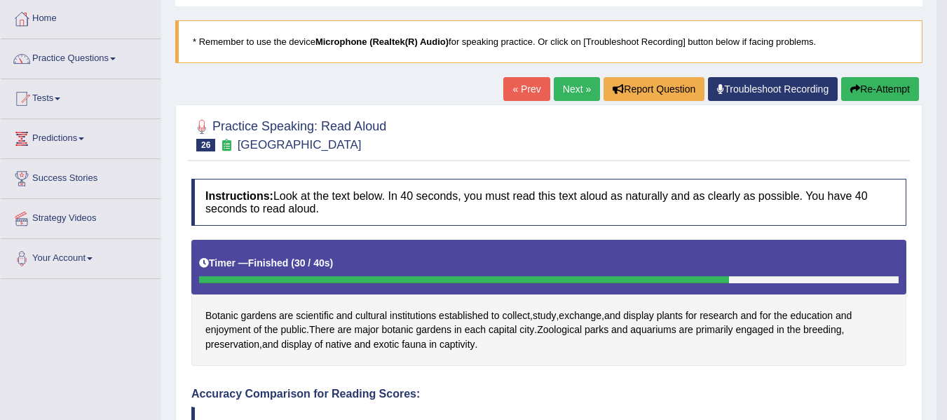
click at [568, 92] on link "Next »" at bounding box center [577, 89] width 46 height 24
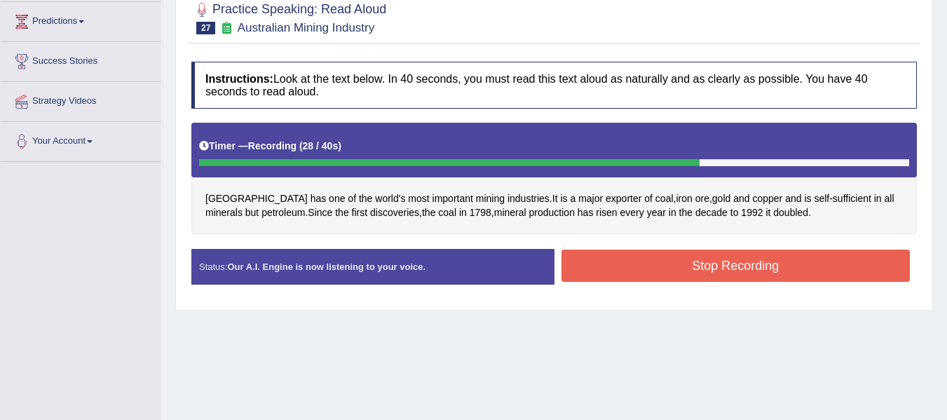
click at [738, 268] on button "Stop Recording" at bounding box center [736, 266] width 349 height 32
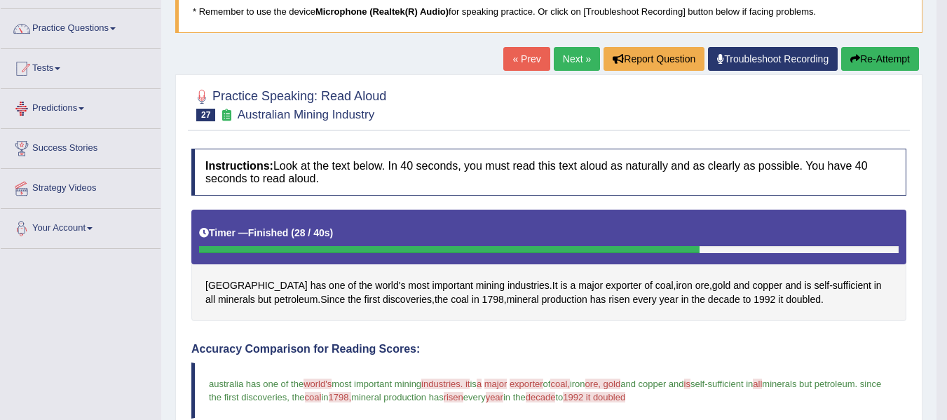
scroll to position [93, 0]
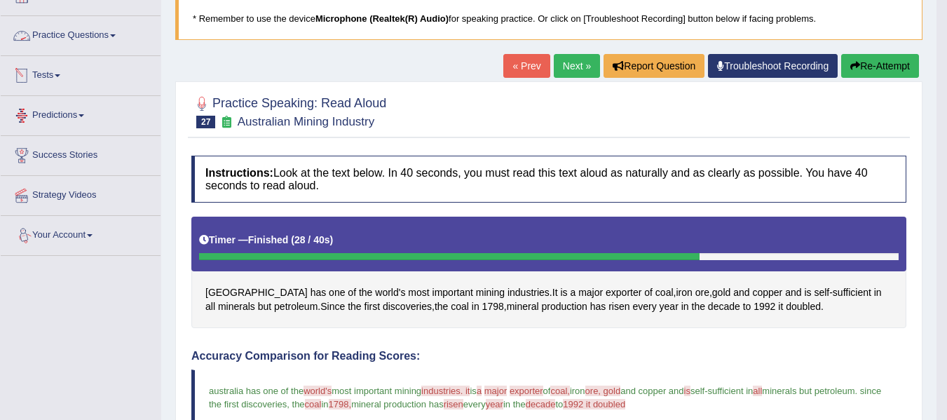
click at [83, 38] on link "Practice Questions" at bounding box center [81, 33] width 160 height 35
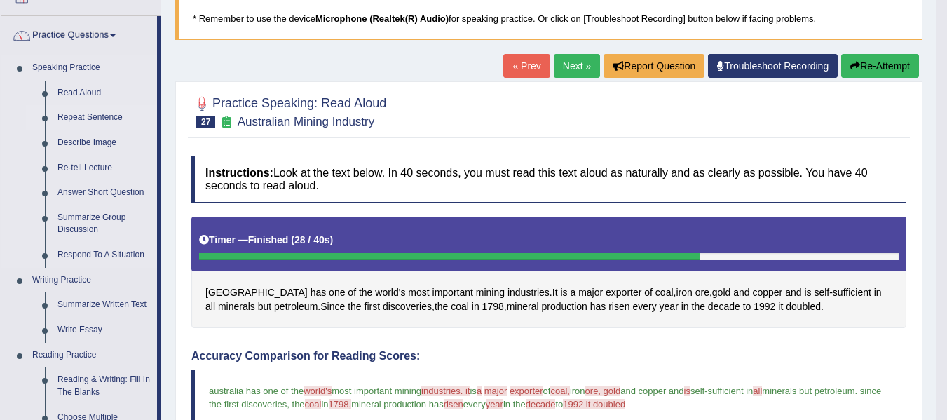
click at [84, 113] on link "Repeat Sentence" at bounding box center [104, 117] width 106 height 25
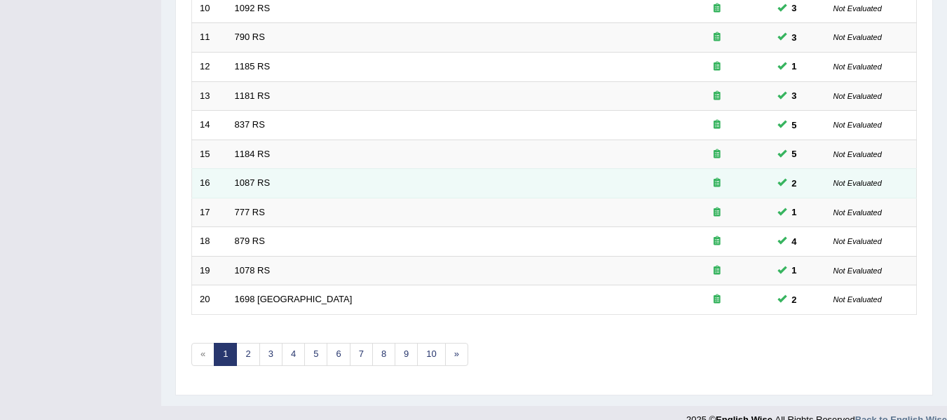
scroll to position [508, 0]
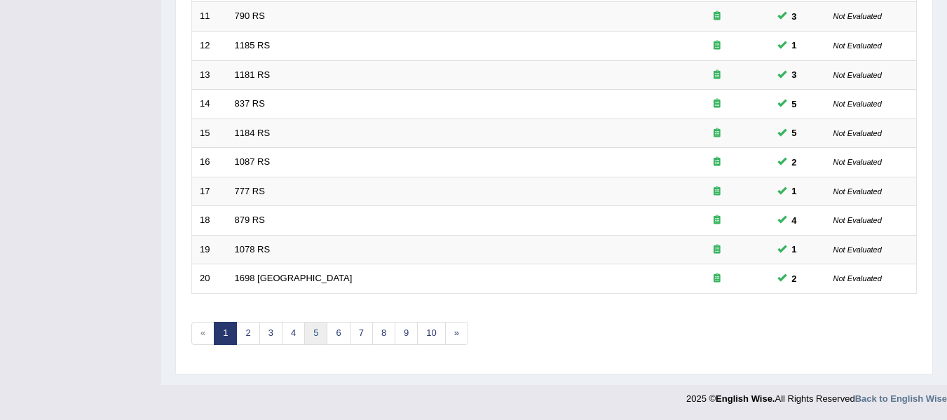
click at [320, 332] on link "5" at bounding box center [315, 333] width 23 height 23
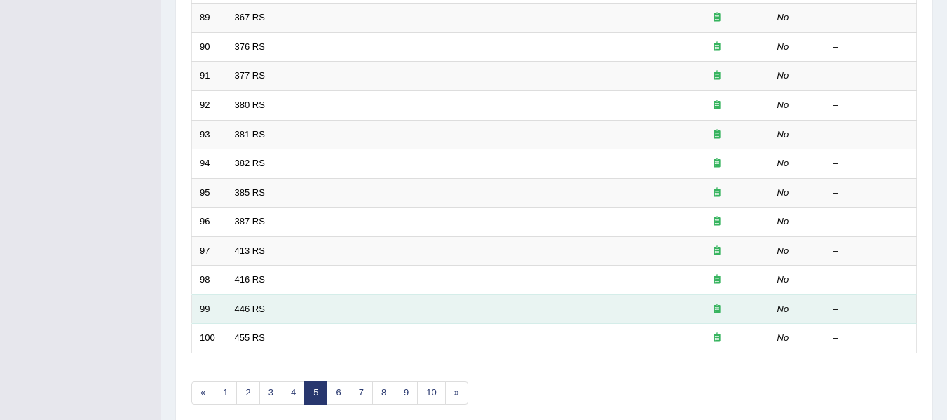
scroll to position [508, 0]
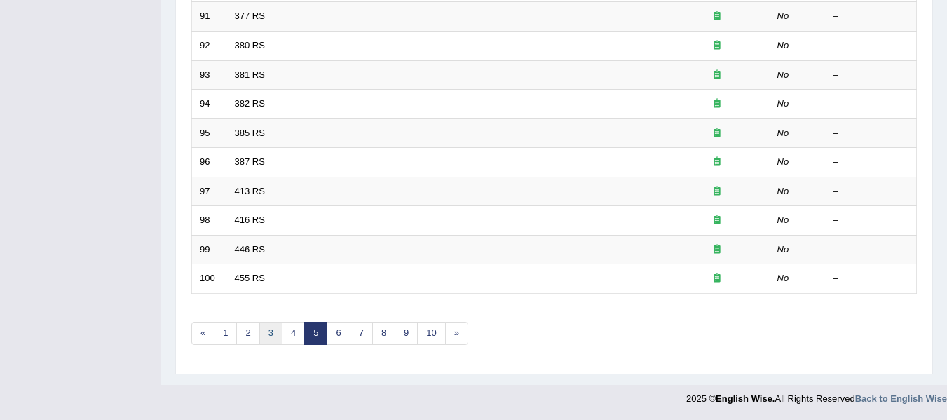
click at [277, 333] on link "3" at bounding box center [270, 333] width 23 height 23
click at [243, 332] on link "2" at bounding box center [247, 333] width 23 height 23
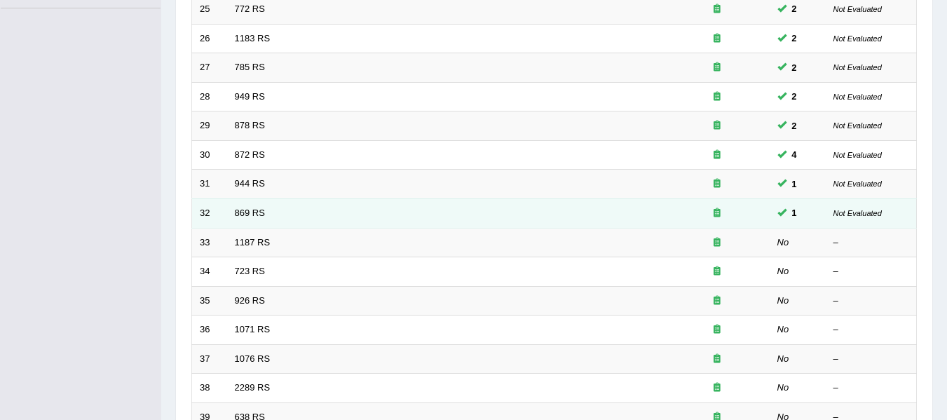
scroll to position [374, 0]
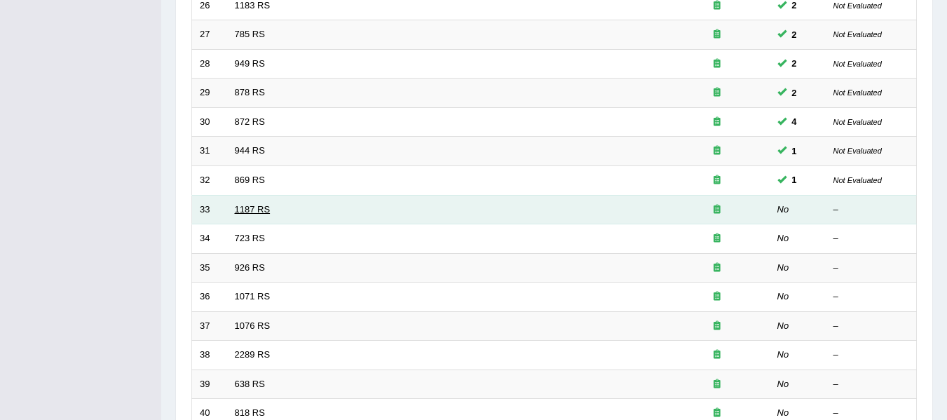
click at [267, 208] on link "1187 RS" at bounding box center [253, 209] width 36 height 11
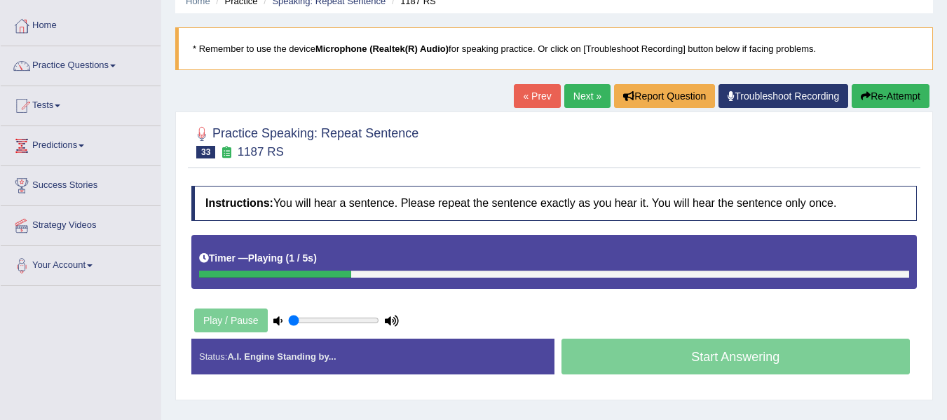
scroll to position [117, 0]
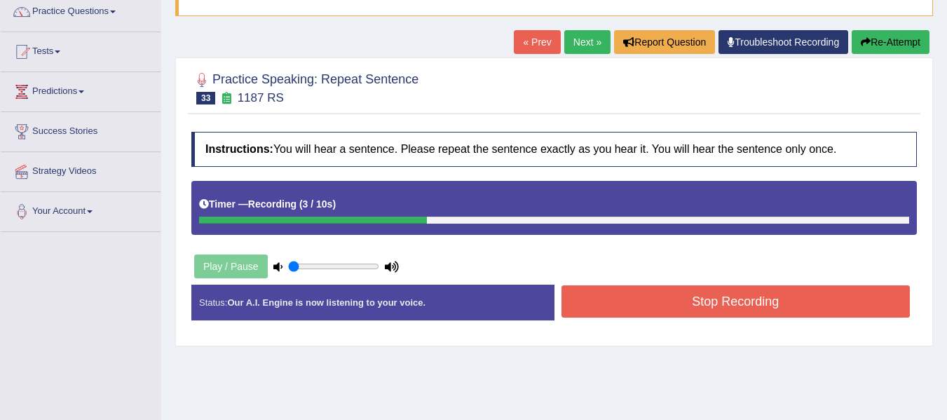
click at [615, 316] on button "Stop Recording" at bounding box center [736, 301] width 349 height 32
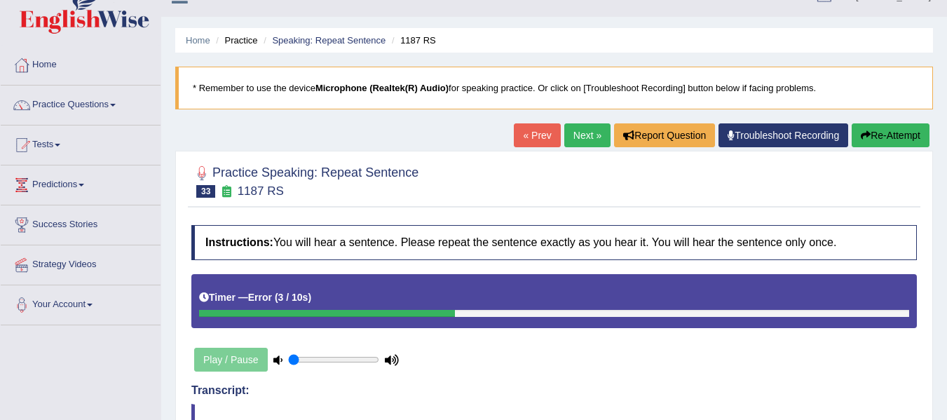
scroll to position [23, 0]
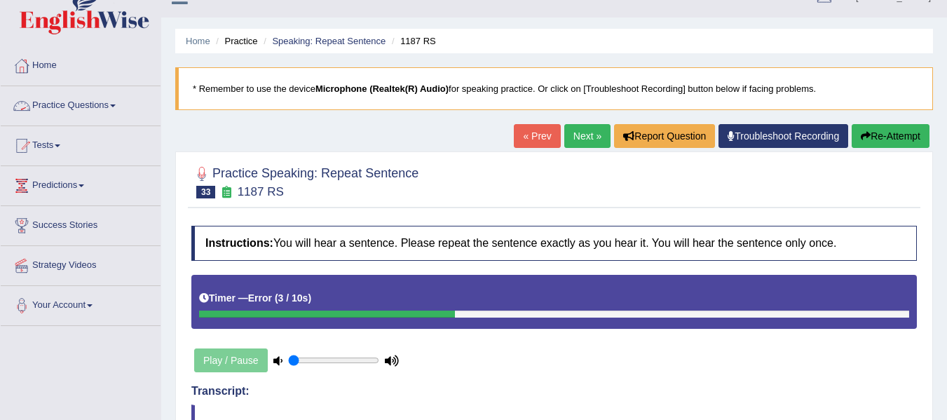
click at [108, 120] on link "Practice Questions" at bounding box center [81, 103] width 160 height 35
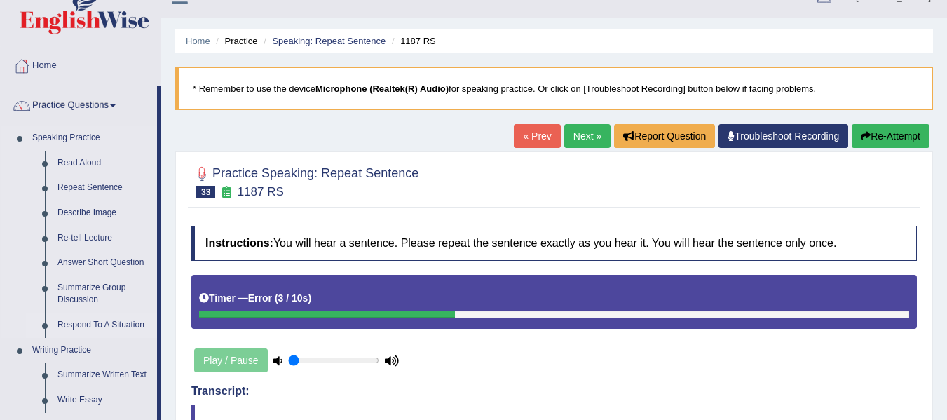
click at [88, 316] on link "Respond To A Situation" at bounding box center [104, 325] width 106 height 25
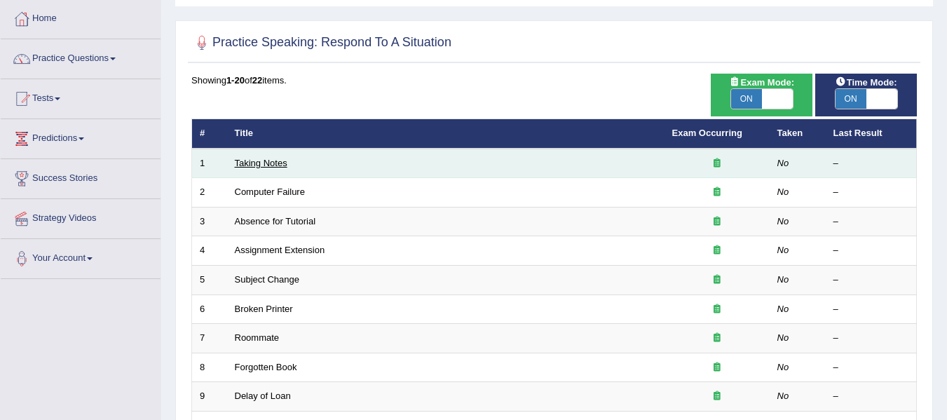
click at [252, 162] on link "Taking Notes" at bounding box center [261, 163] width 53 height 11
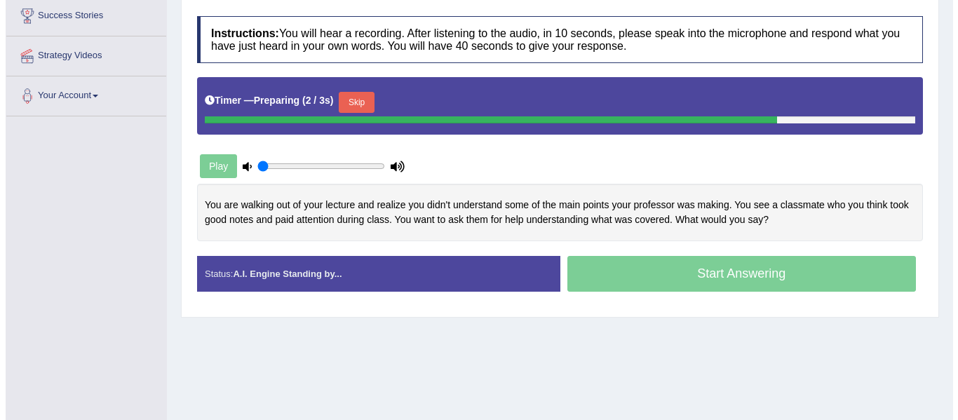
scroll to position [233, 0]
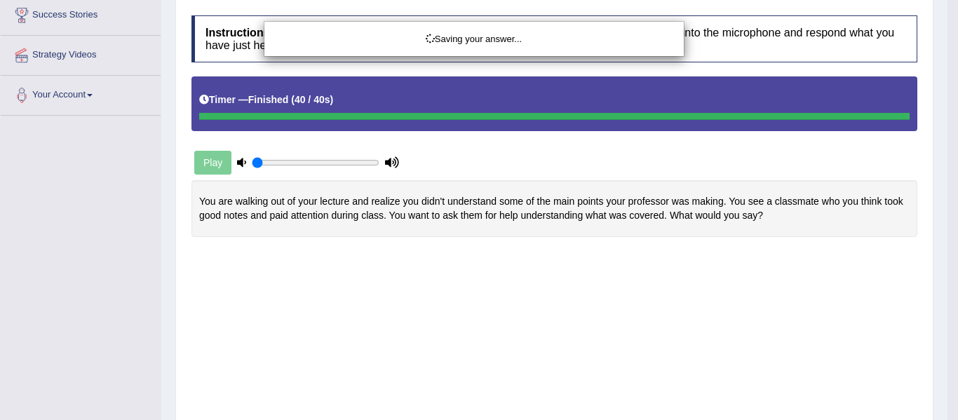
click at [540, 319] on div "Saving your answer..." at bounding box center [479, 210] width 958 height 420
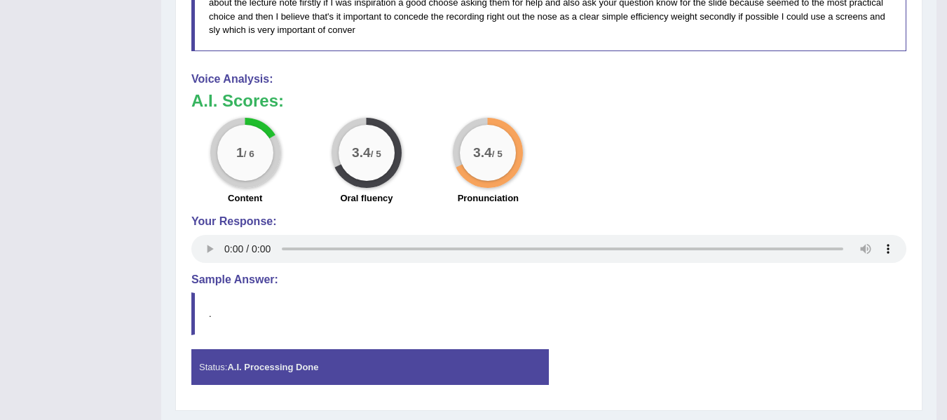
scroll to position [649, 0]
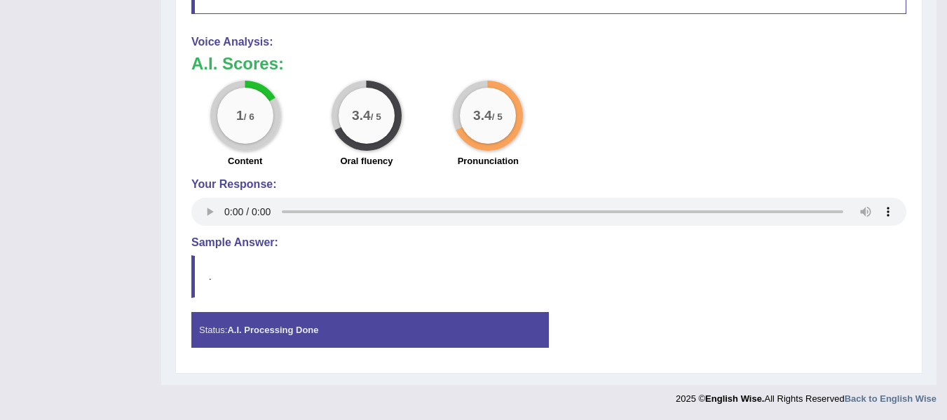
click at [307, 339] on div "Status: A.I. Processing Done" at bounding box center [370, 330] width 358 height 36
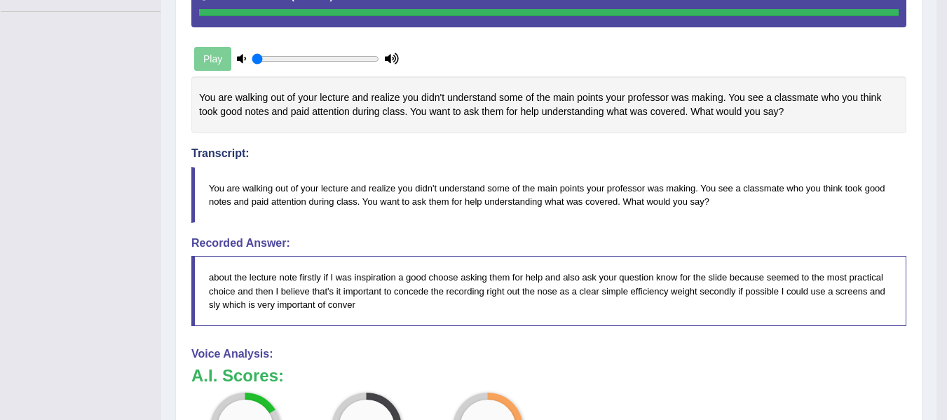
scroll to position [346, 0]
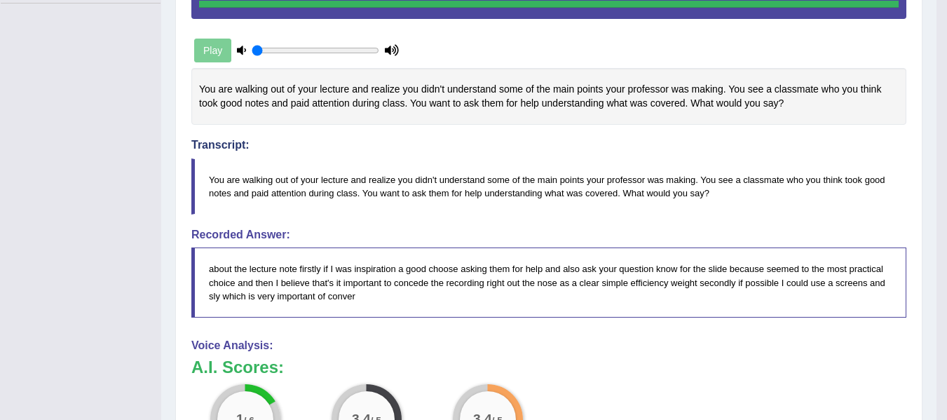
click at [353, 229] on h4 "Recorded Answer:" at bounding box center [548, 235] width 715 height 13
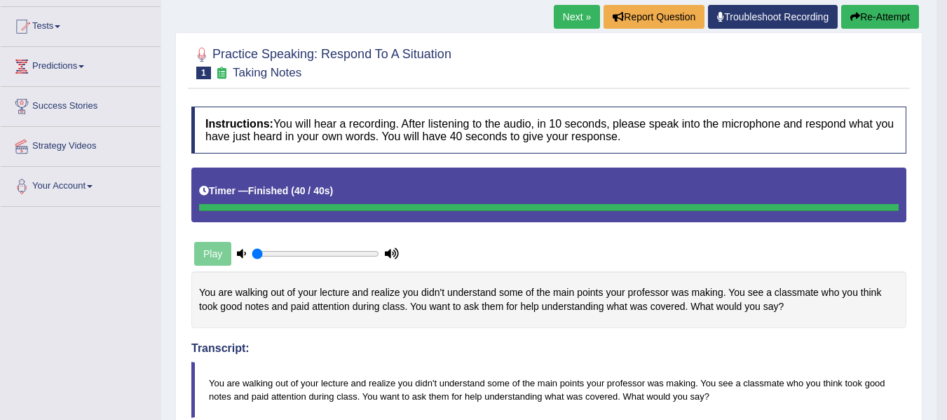
scroll to position [135, 0]
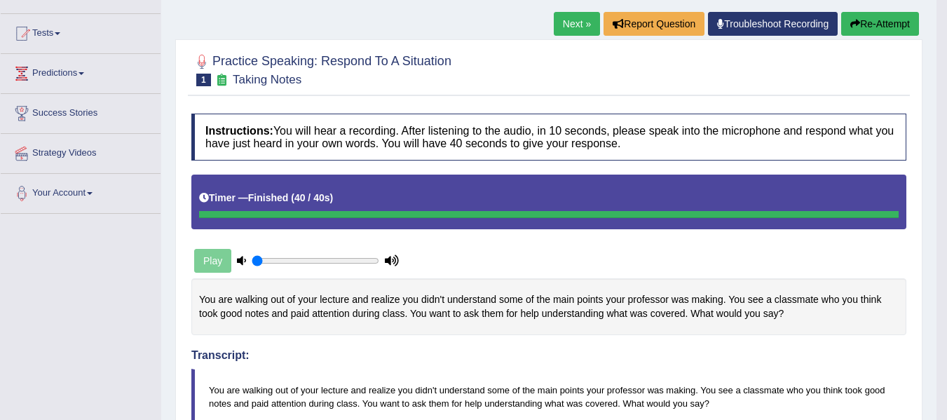
click at [883, 22] on button "Re-Attempt" at bounding box center [880, 24] width 78 height 24
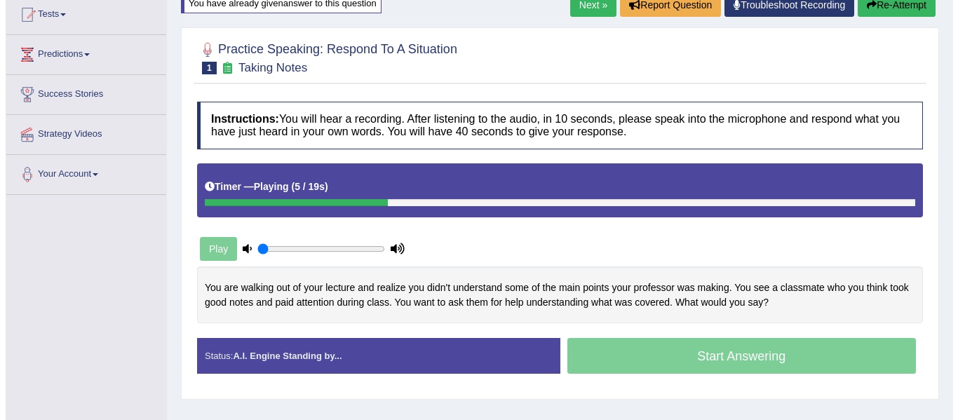
scroll to position [182, 0]
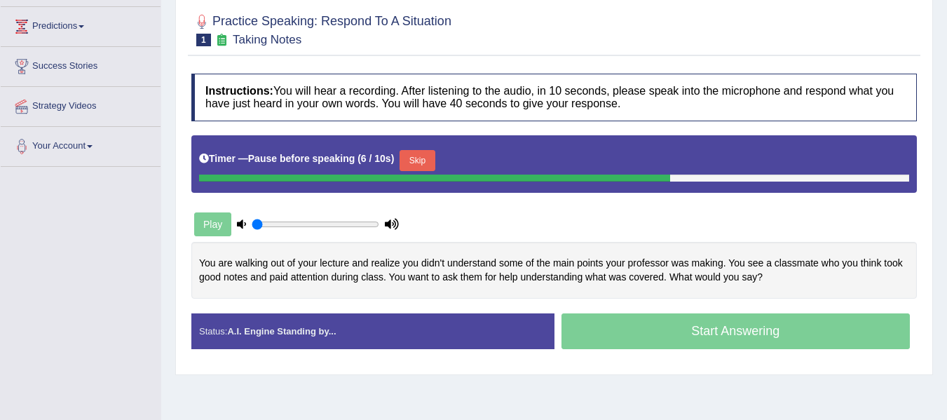
click at [434, 161] on button "Skip" at bounding box center [417, 160] width 35 height 21
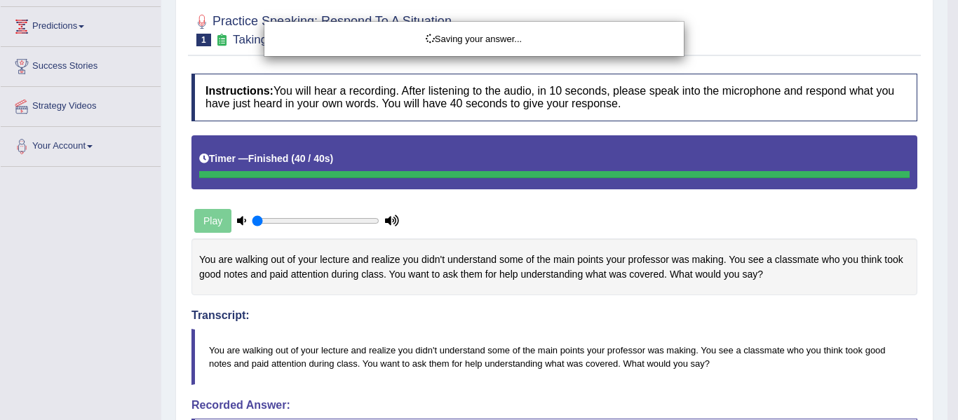
click at [475, 363] on div "Saving your answer..." at bounding box center [479, 210] width 958 height 420
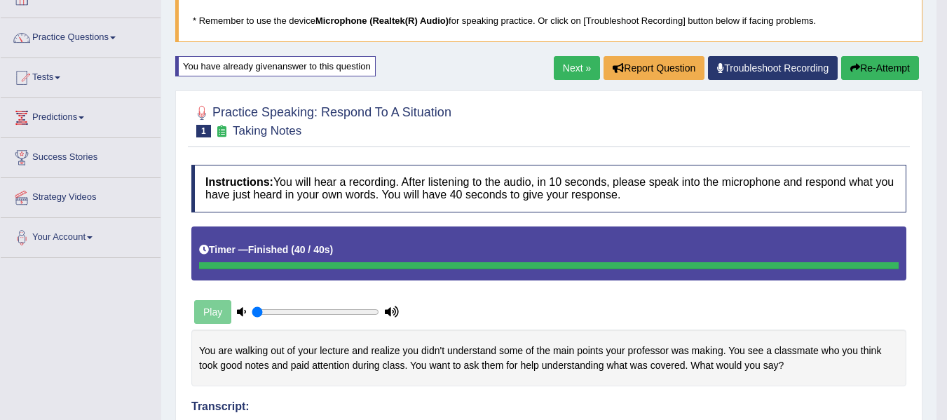
scroll to position [48, 0]
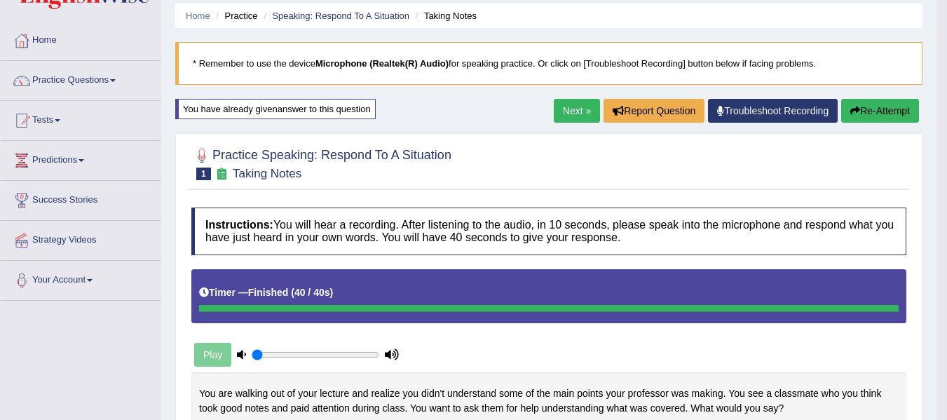
click at [898, 109] on button "Re-Attempt" at bounding box center [880, 111] width 78 height 24
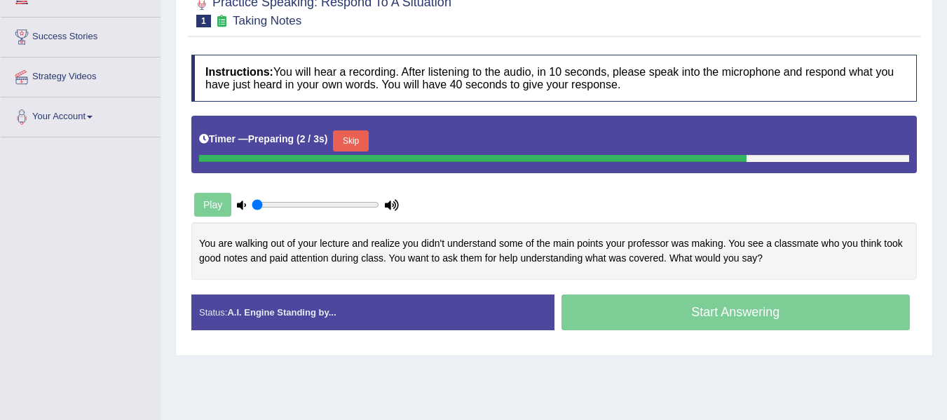
click at [361, 142] on button "Skip" at bounding box center [350, 140] width 35 height 21
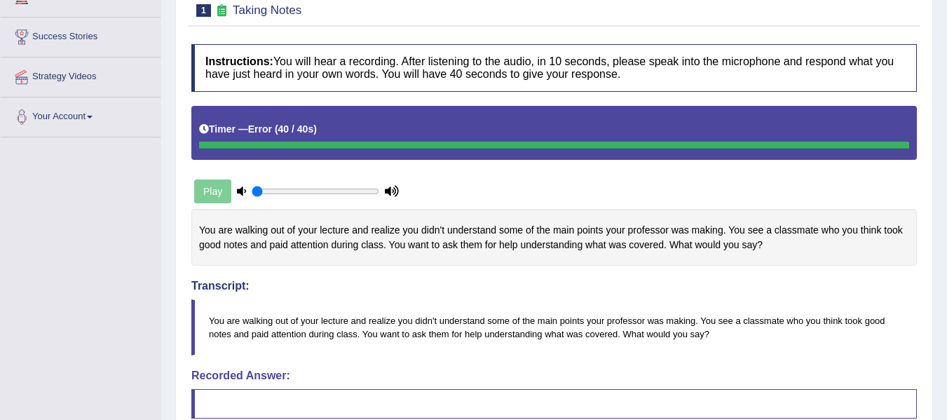
click at [241, 309] on blockquote "You are walking out of your lecture and realize you didn't understand some of t…" at bounding box center [554, 327] width 726 height 56
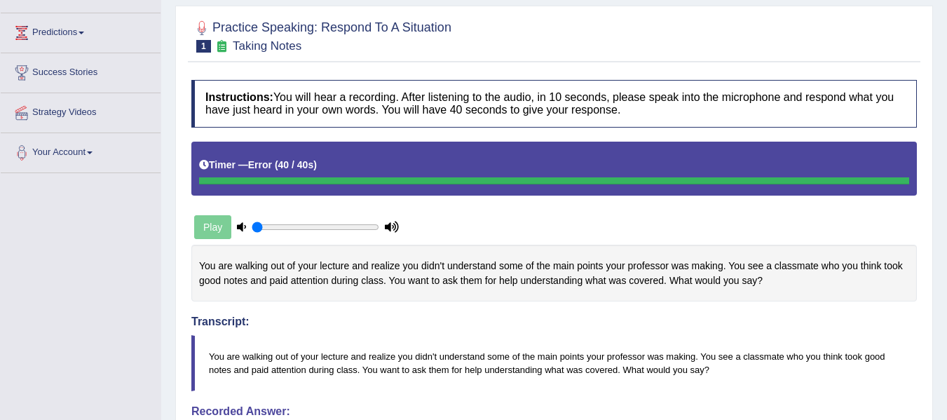
scroll to position [111, 0]
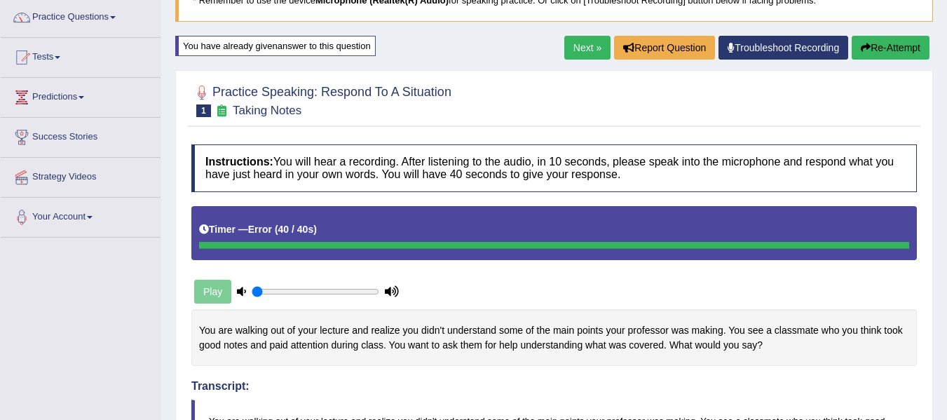
click at [872, 54] on button "Re-Attempt" at bounding box center [891, 48] width 78 height 24
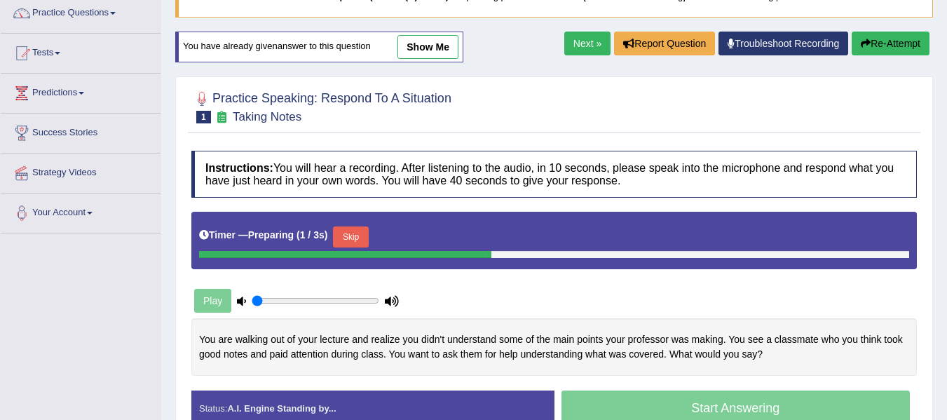
click at [356, 240] on button "Skip" at bounding box center [350, 236] width 35 height 21
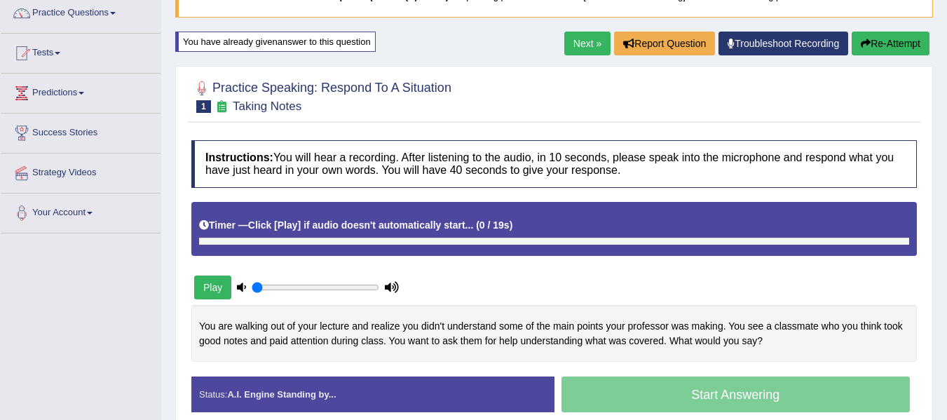
scroll to position [116, 0]
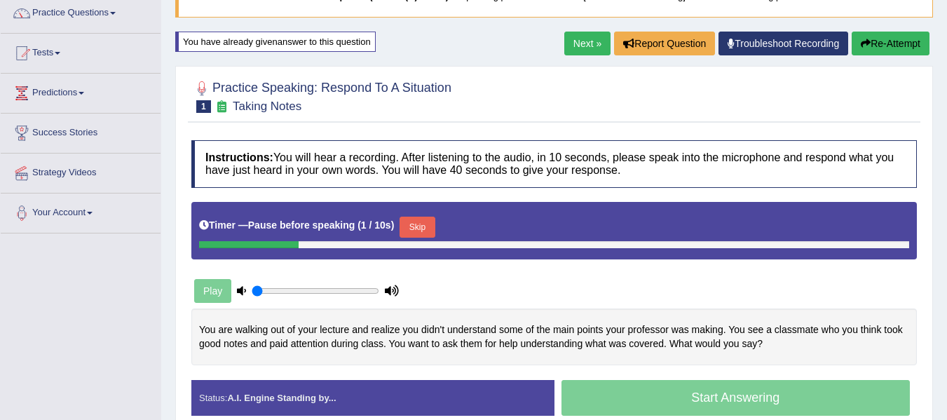
click at [428, 224] on button "Skip" at bounding box center [417, 227] width 35 height 21
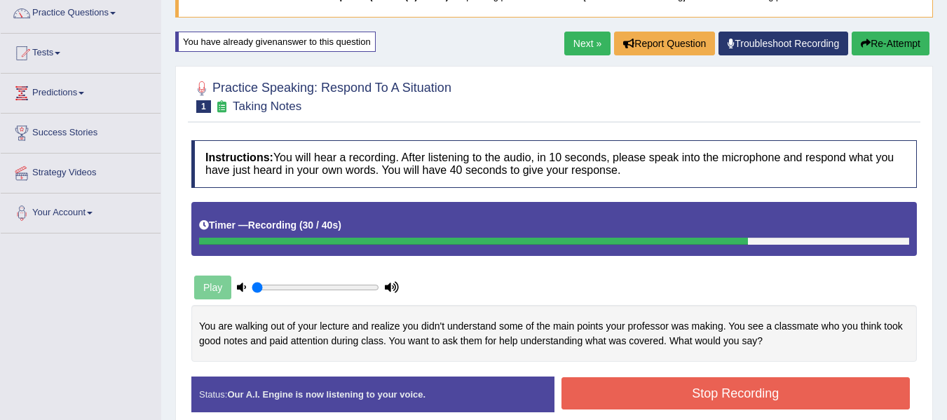
click at [716, 407] on button "Stop Recording" at bounding box center [736, 393] width 349 height 32
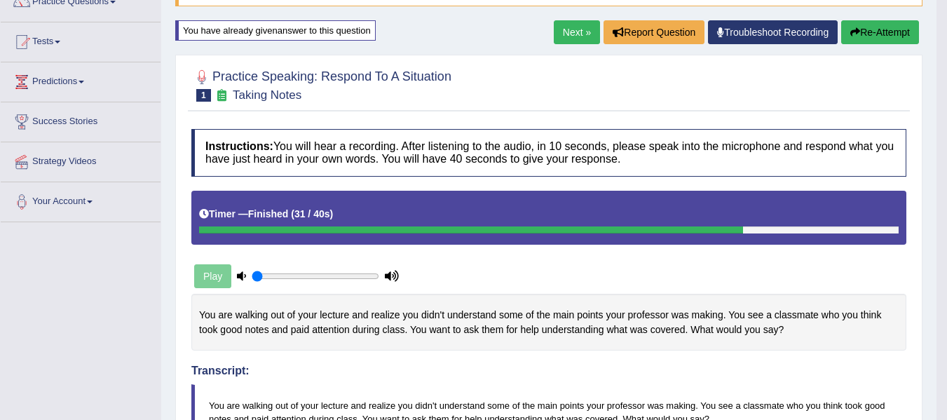
scroll to position [93, 0]
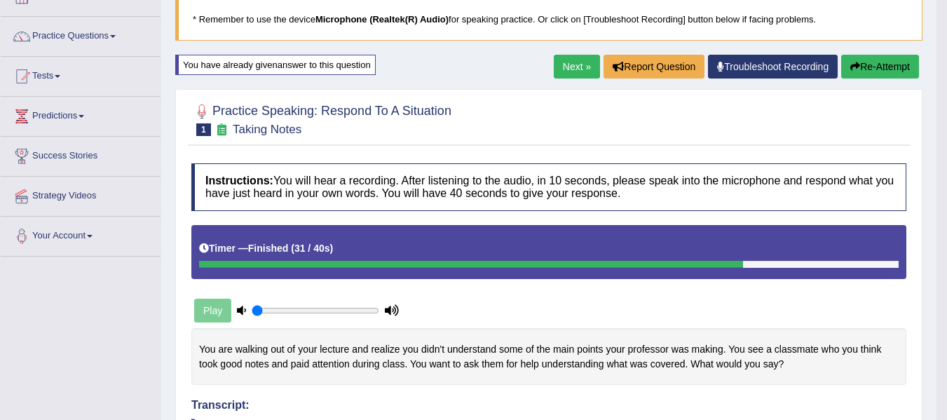
click at [869, 55] on button "Re-Attempt" at bounding box center [880, 67] width 78 height 24
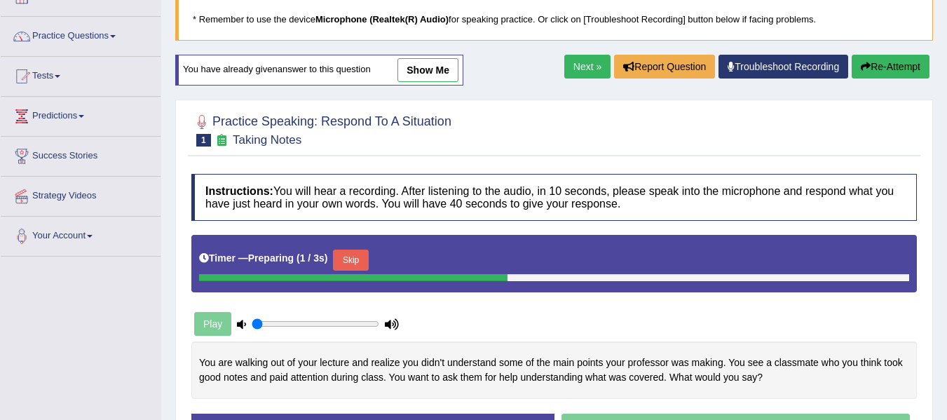
scroll to position [186, 0]
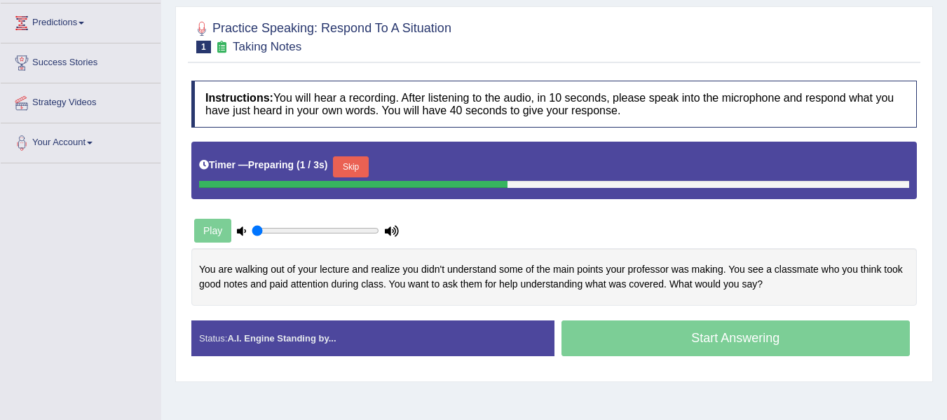
click at [355, 163] on button "Skip" at bounding box center [350, 166] width 35 height 21
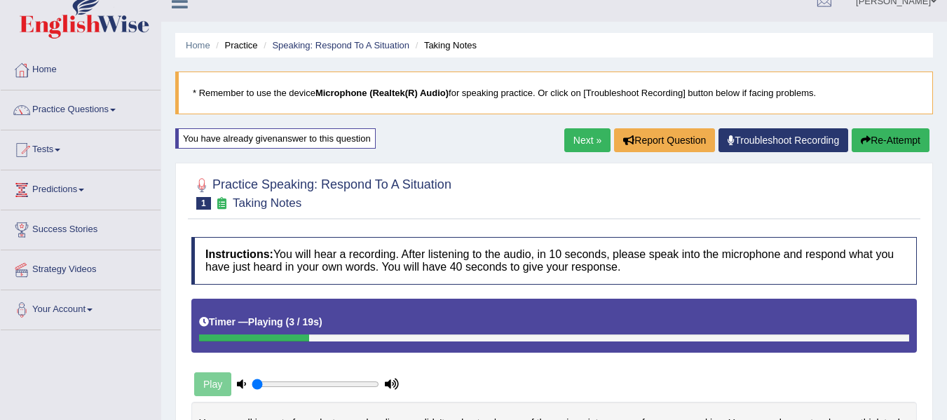
scroll to position [0, 0]
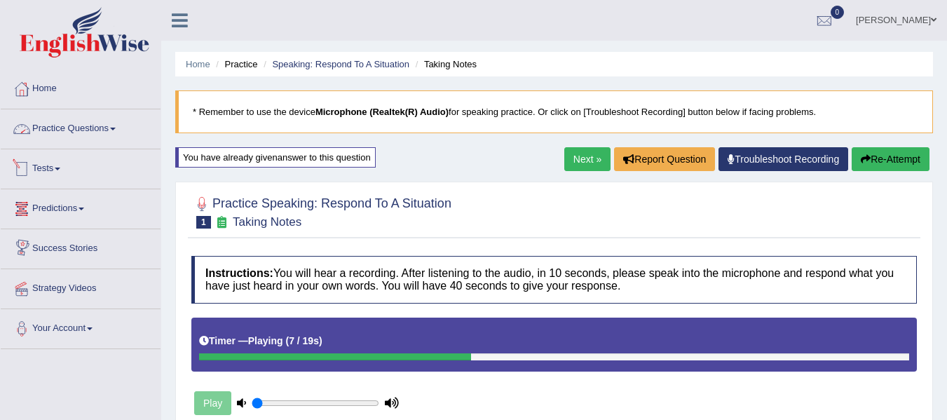
click at [93, 123] on link "Practice Questions" at bounding box center [81, 126] width 160 height 35
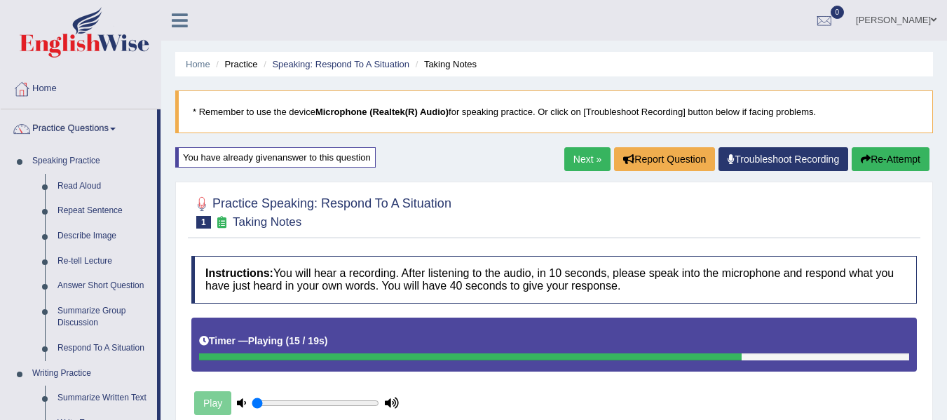
click at [405, 294] on h4 "Instructions: You will hear a recording. After listening to the audio, in 10 se…" at bounding box center [554, 279] width 726 height 47
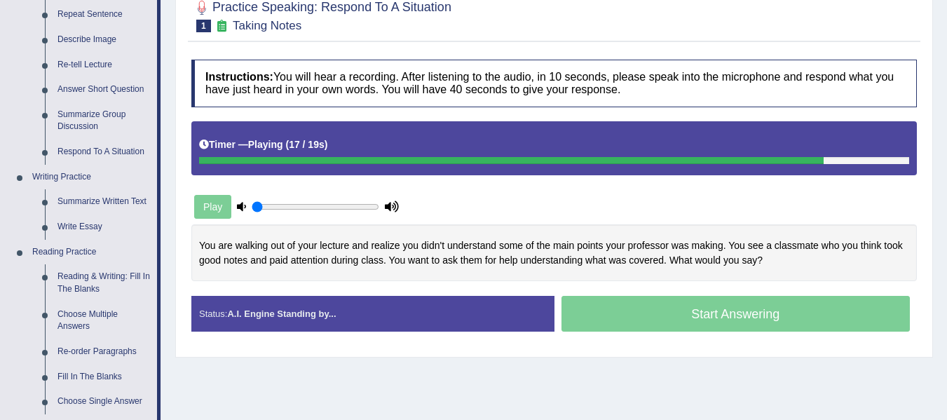
scroll to position [210, 0]
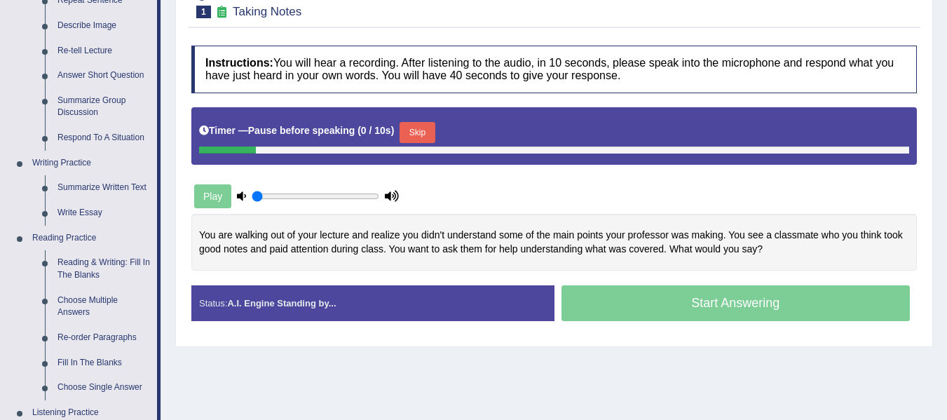
click at [428, 136] on button "Skip" at bounding box center [417, 132] width 35 height 21
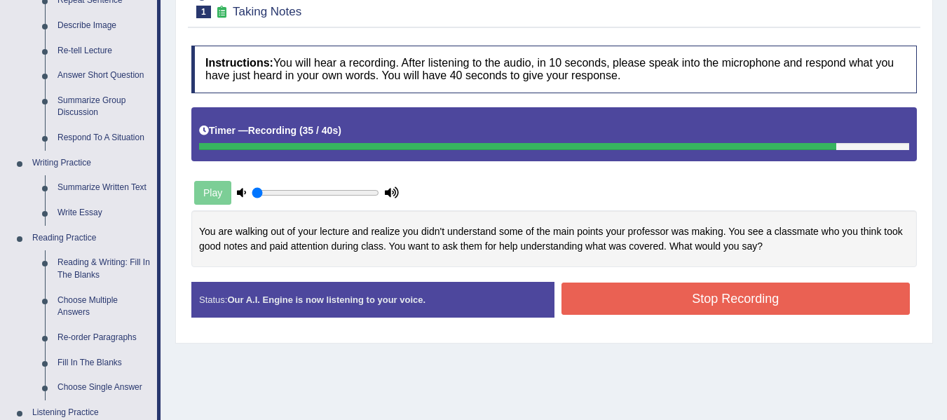
click at [675, 290] on button "Stop Recording" at bounding box center [736, 299] width 349 height 32
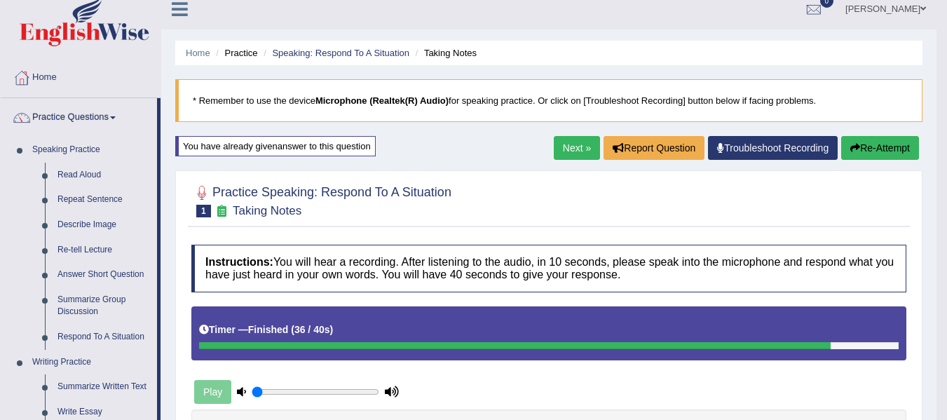
scroll to position [0, 0]
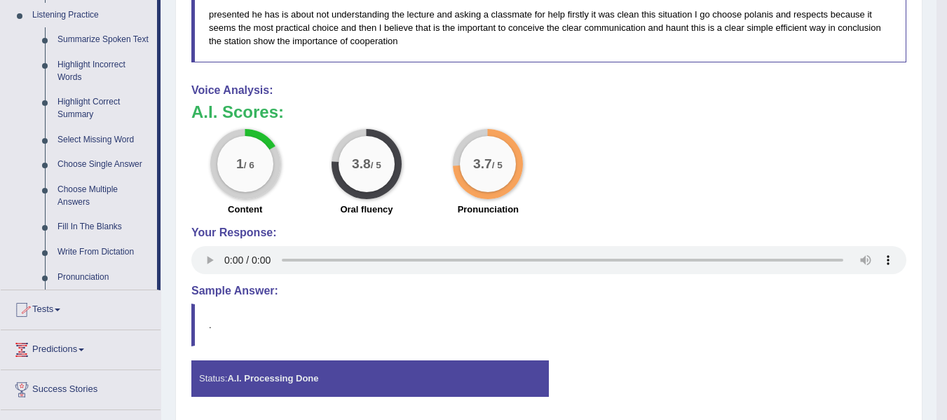
click at [59, 306] on link "Tests" at bounding box center [81, 307] width 160 height 35
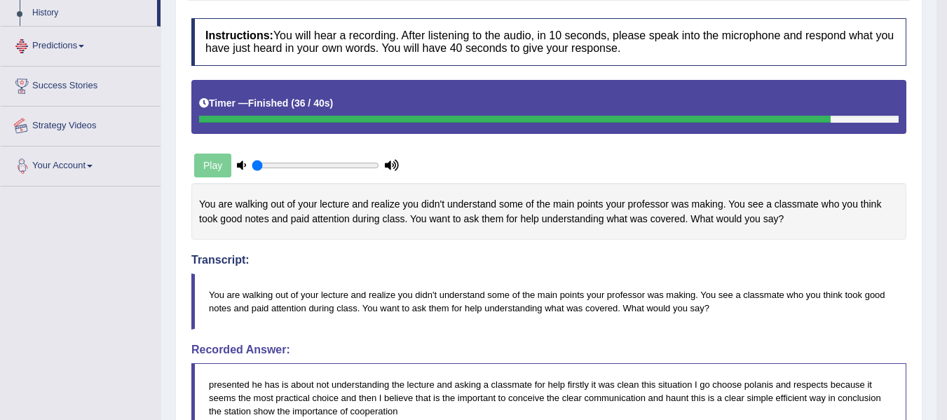
scroll to position [151, 0]
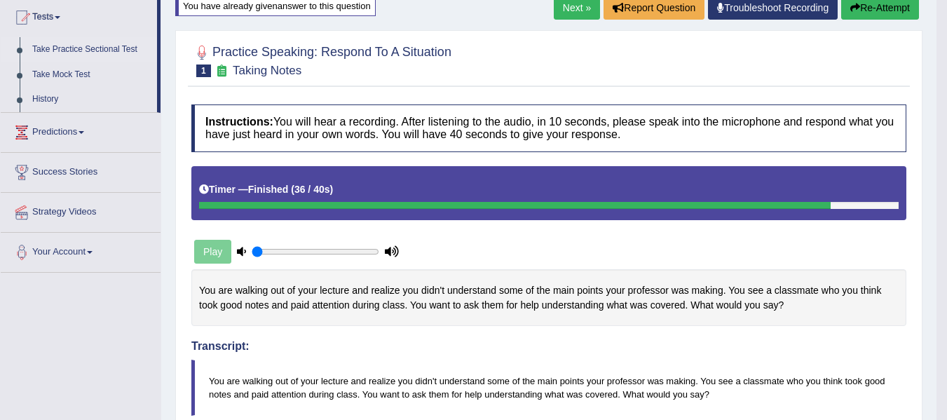
click at [43, 55] on link "Take Practice Sectional Test" at bounding box center [91, 49] width 131 height 25
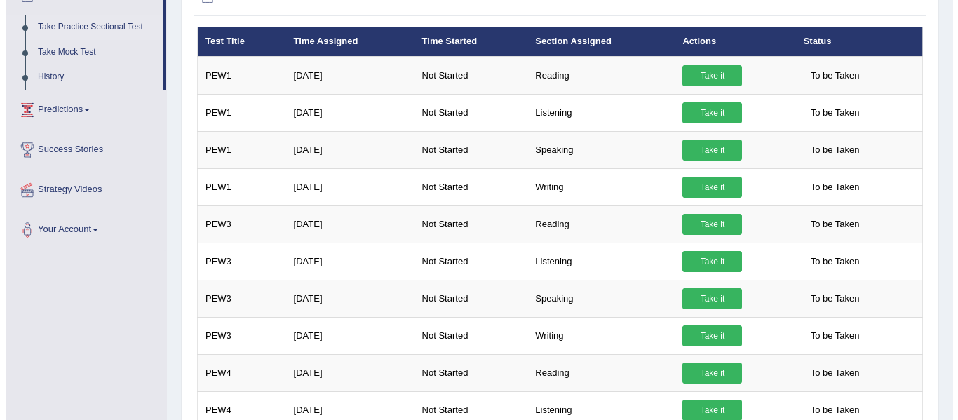
scroll to position [158, 0]
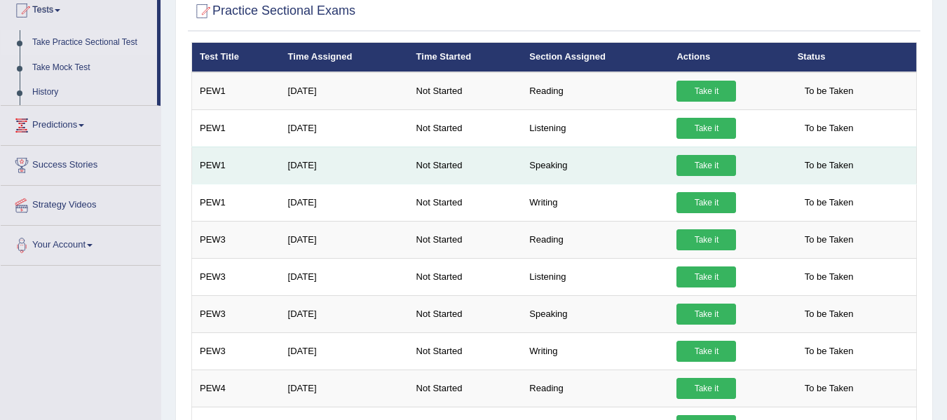
click at [697, 176] on td "Take it" at bounding box center [729, 165] width 121 height 37
click at [703, 160] on link "Take it" at bounding box center [707, 165] width 60 height 21
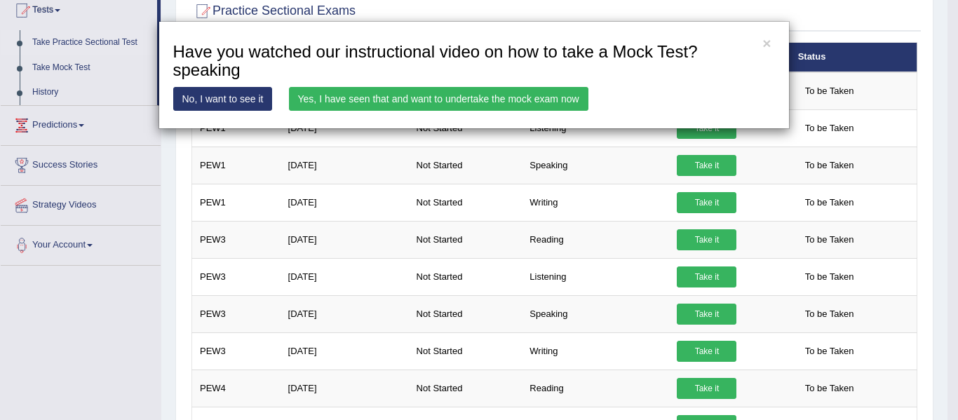
click at [477, 104] on link "Yes, I have seen that and want to undertake the mock exam now" at bounding box center [438, 99] width 299 height 24
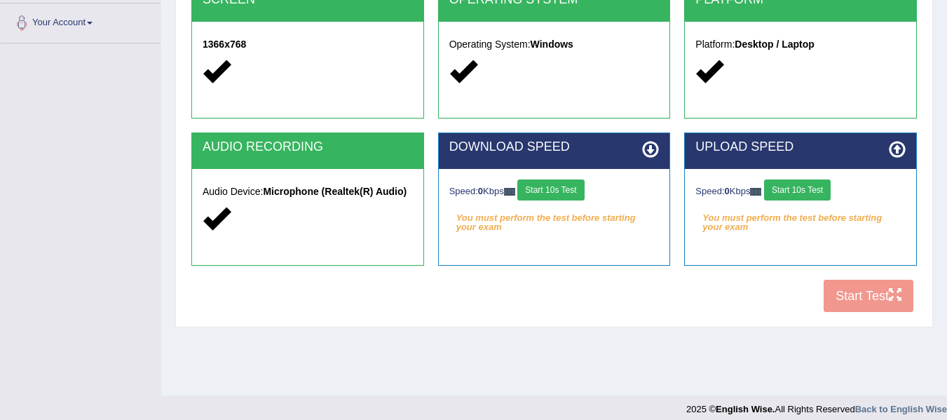
scroll to position [316, 0]
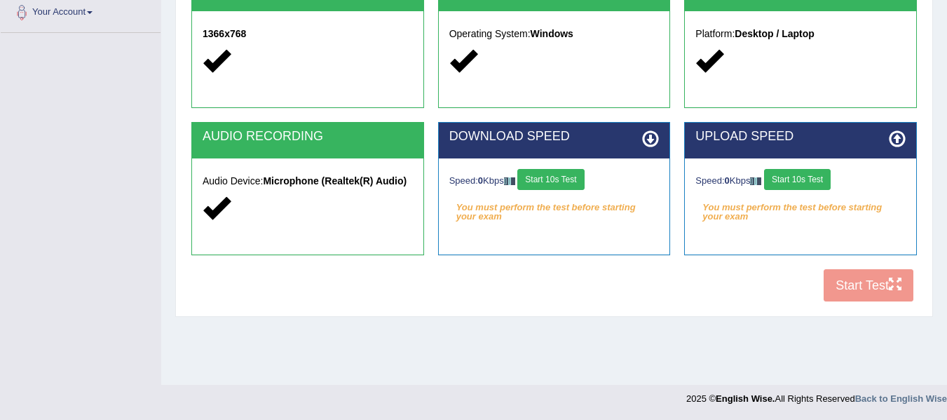
click at [559, 182] on button "Start 10s Test" at bounding box center [550, 179] width 67 height 21
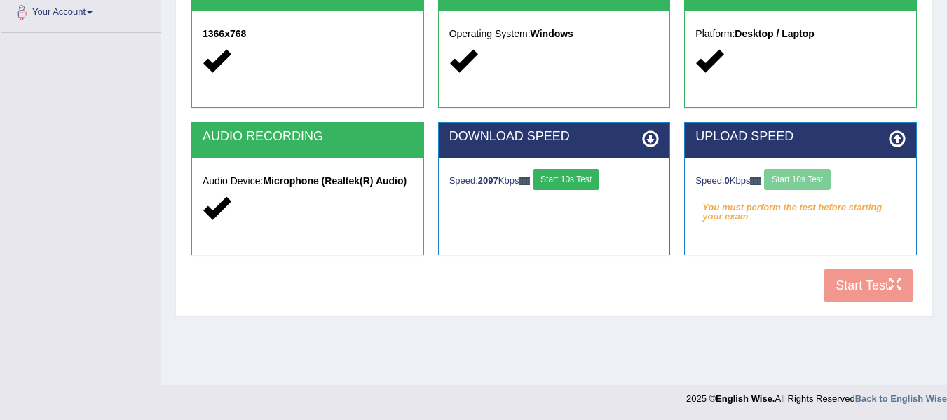
click at [583, 175] on button "Start 10s Test" at bounding box center [566, 179] width 67 height 21
click at [797, 176] on button "Start 10s Test" at bounding box center [797, 179] width 67 height 21
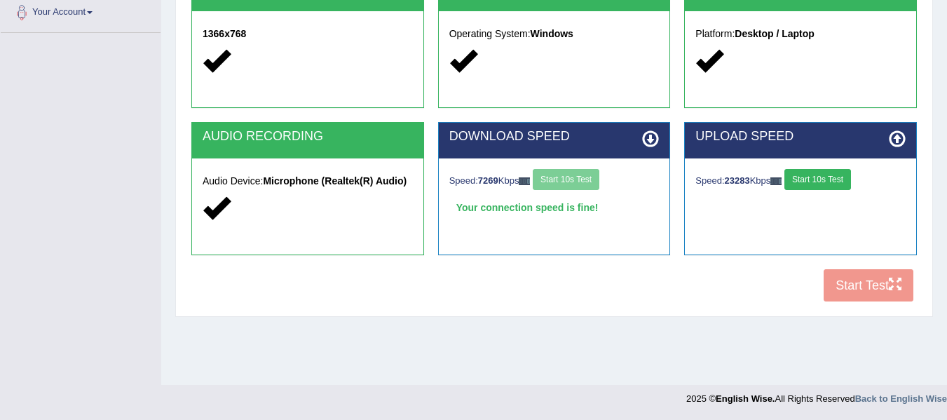
click at [821, 178] on button "Start 10s Test" at bounding box center [818, 179] width 67 height 21
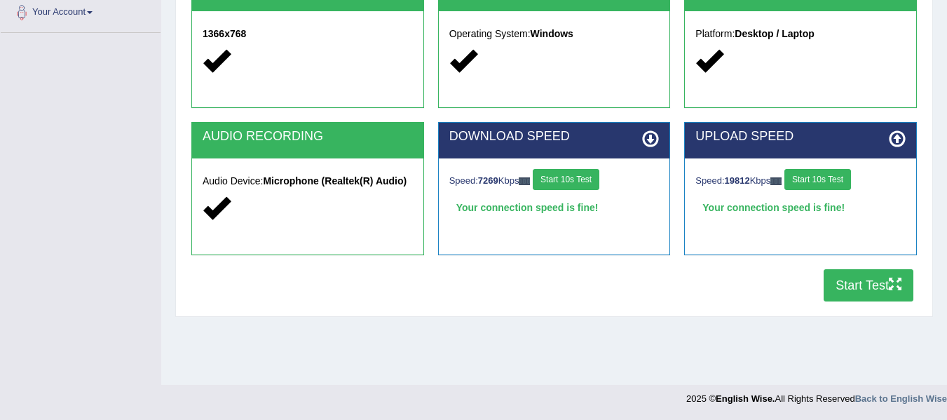
click at [859, 283] on button "Start Test" at bounding box center [869, 285] width 90 height 32
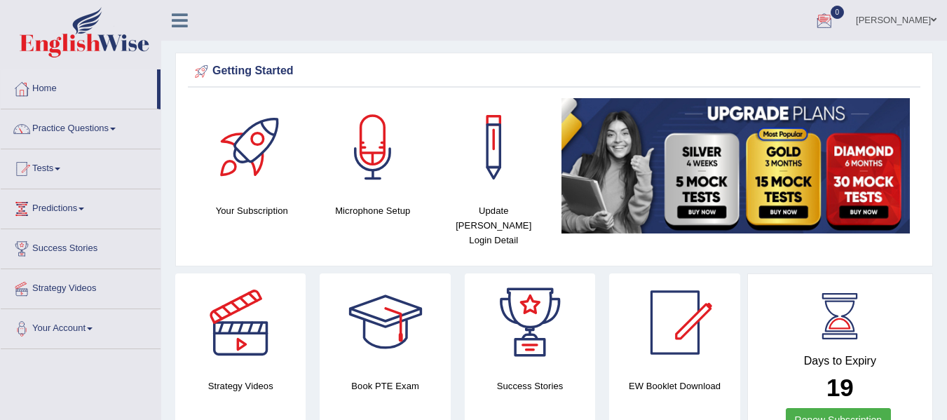
click at [835, 20] on div at bounding box center [824, 21] width 21 height 21
click at [97, 129] on link "Practice Questions" at bounding box center [81, 126] width 160 height 35
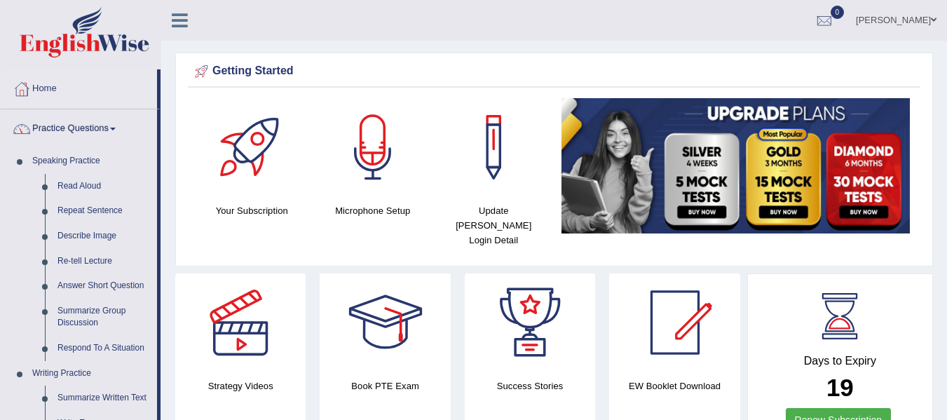
click at [88, 121] on link "Practice Questions" at bounding box center [79, 126] width 156 height 35
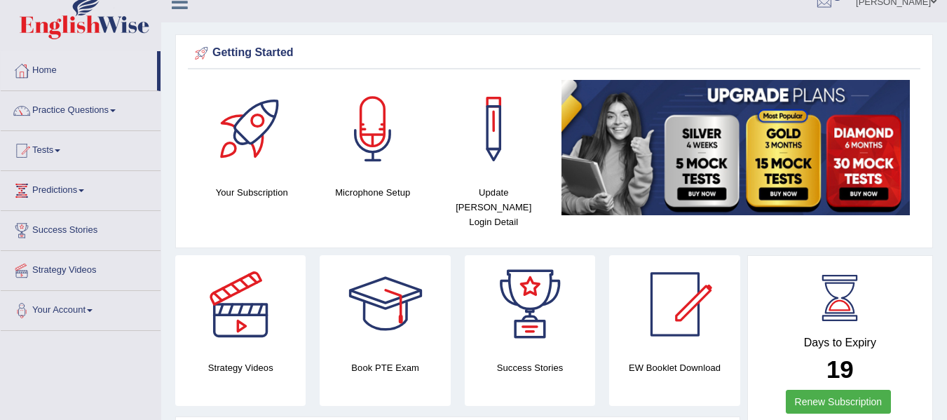
scroll to position [23, 0]
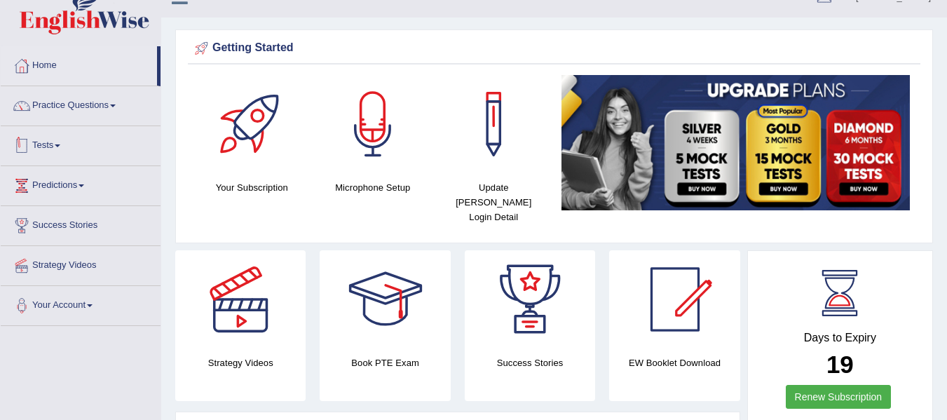
click at [61, 144] on link "Tests" at bounding box center [81, 143] width 160 height 35
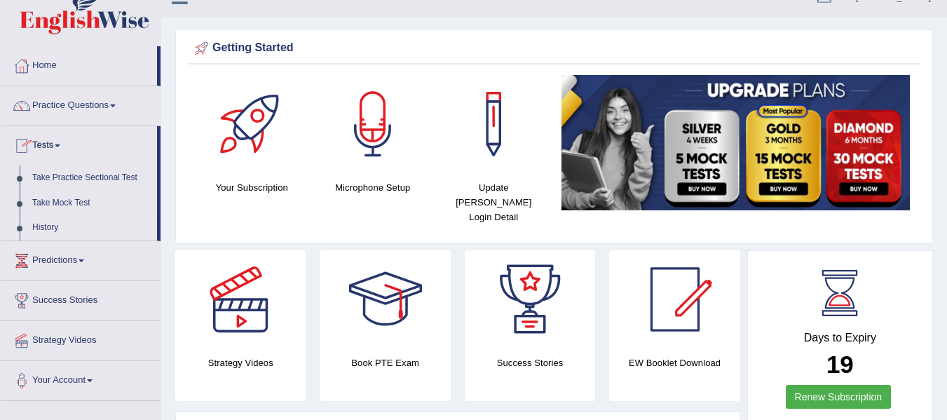
click at [56, 228] on link "History" at bounding box center [91, 227] width 131 height 25
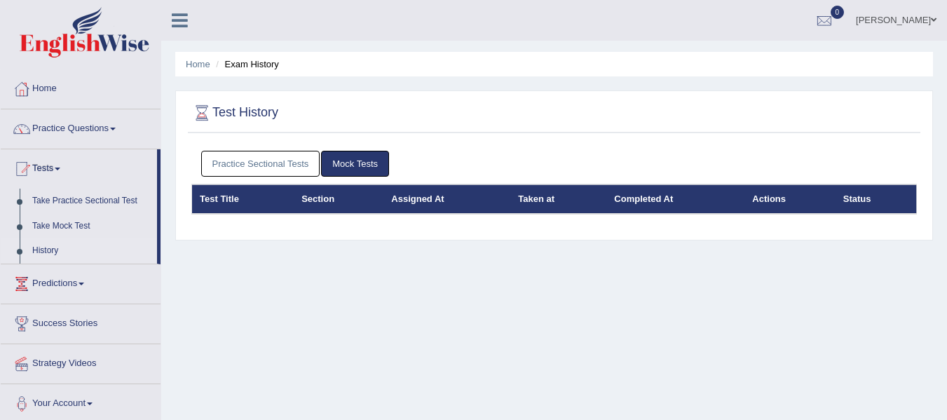
click at [259, 157] on link "Practice Sectional Tests" at bounding box center [260, 164] width 119 height 26
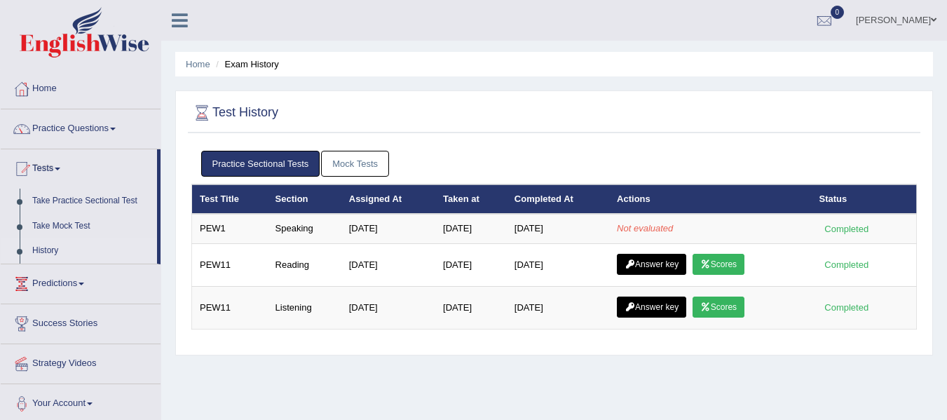
click at [900, 22] on link "[PERSON_NAME]" at bounding box center [897, 18] width 102 height 36
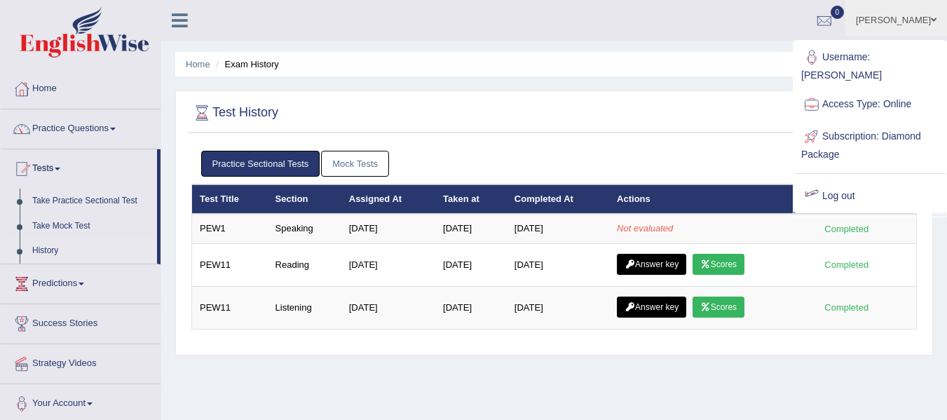
click at [81, 25] on img at bounding box center [85, 32] width 130 height 50
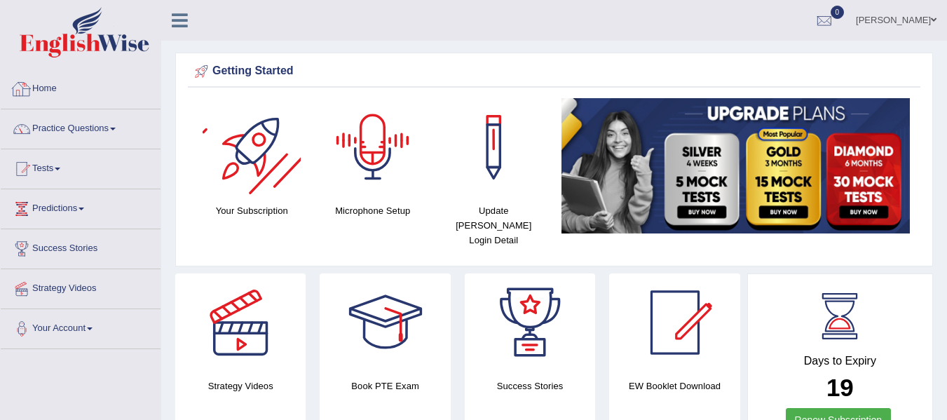
click at [54, 82] on link "Home" at bounding box center [81, 86] width 160 height 35
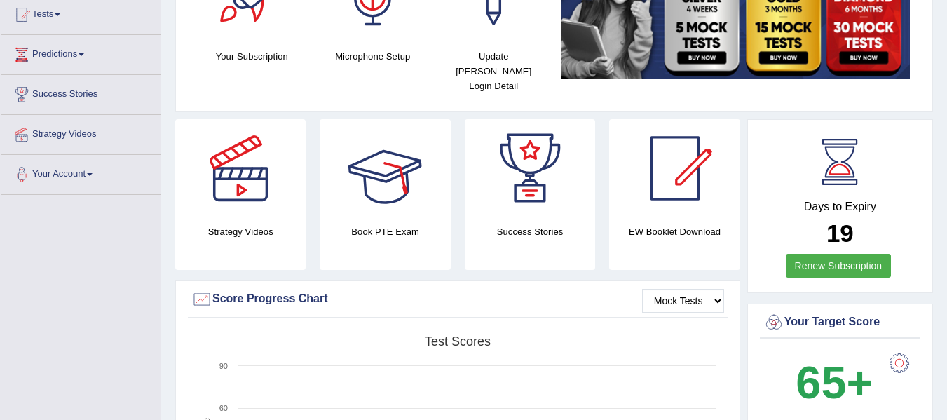
scroll to position [163, 0]
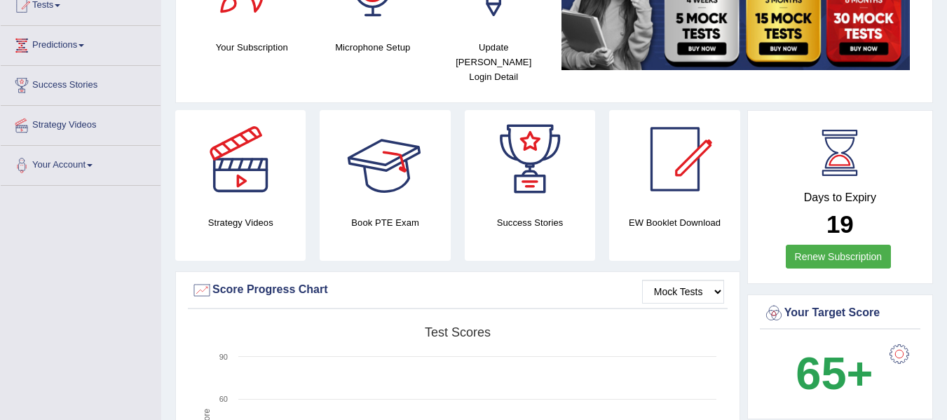
click at [397, 164] on div at bounding box center [386, 159] width 98 height 98
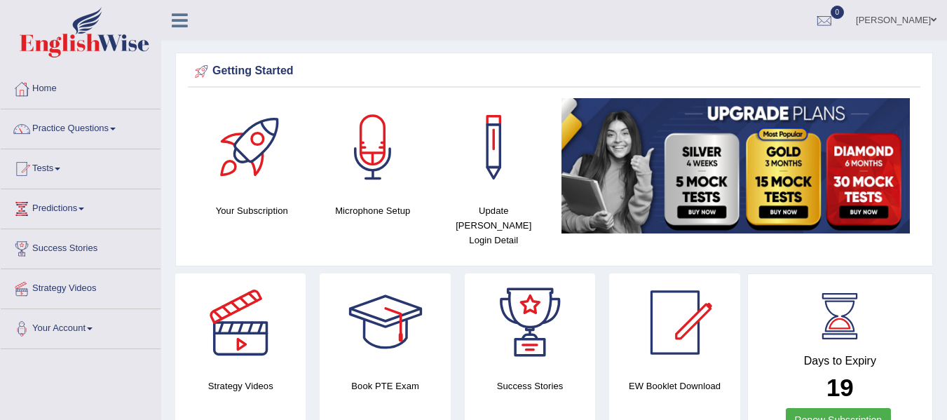
click at [74, 36] on img at bounding box center [85, 32] width 130 height 50
click at [825, 17] on div at bounding box center [824, 21] width 21 height 21
click at [742, 59] on strong "See All Alerts" at bounding box center [736, 58] width 62 height 11
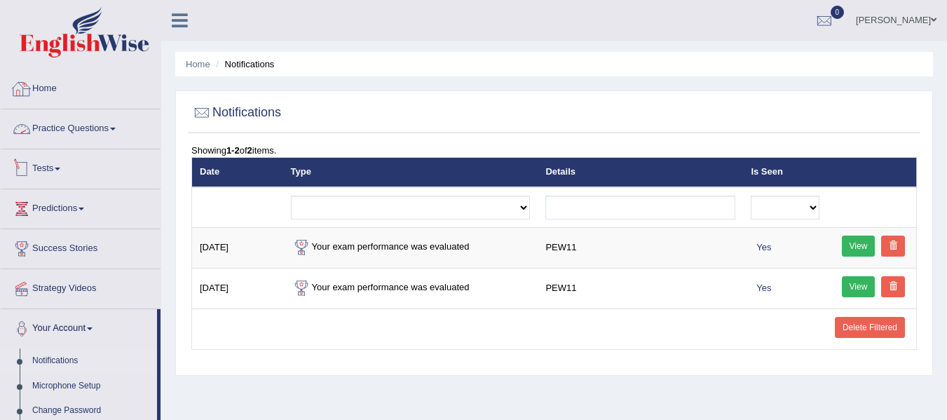
click at [60, 83] on link "Home" at bounding box center [81, 86] width 160 height 35
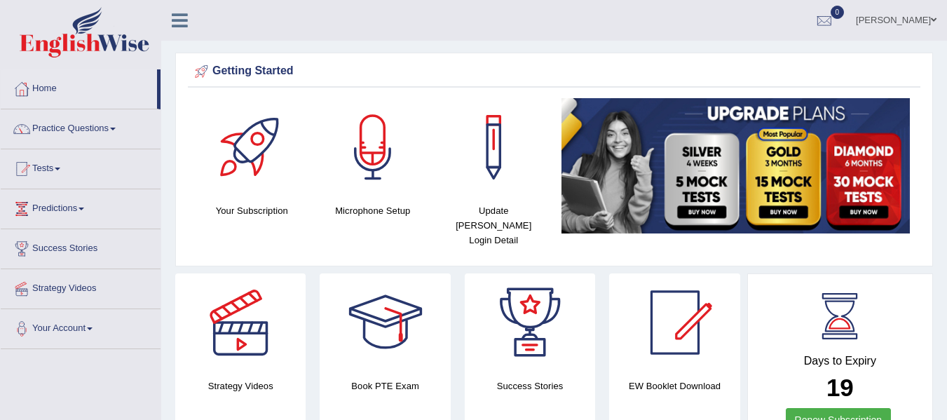
click at [830, 15] on div at bounding box center [824, 21] width 21 height 21
click at [742, 59] on strong "See All Alerts" at bounding box center [736, 58] width 62 height 11
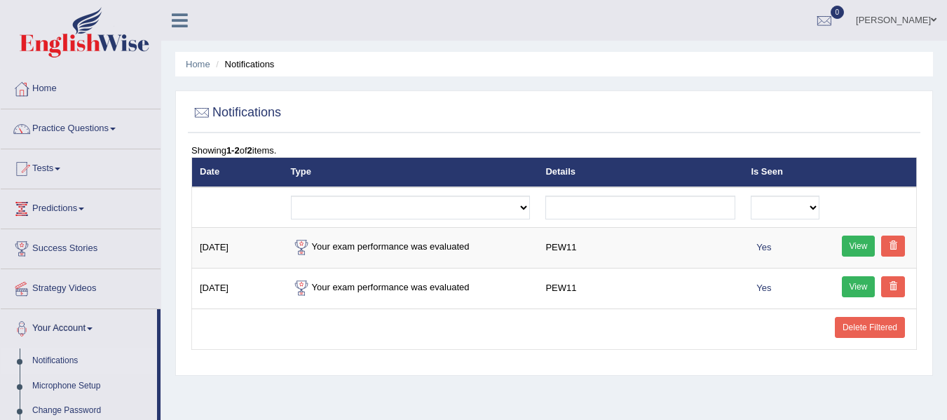
click at [105, 36] on img at bounding box center [85, 32] width 130 height 50
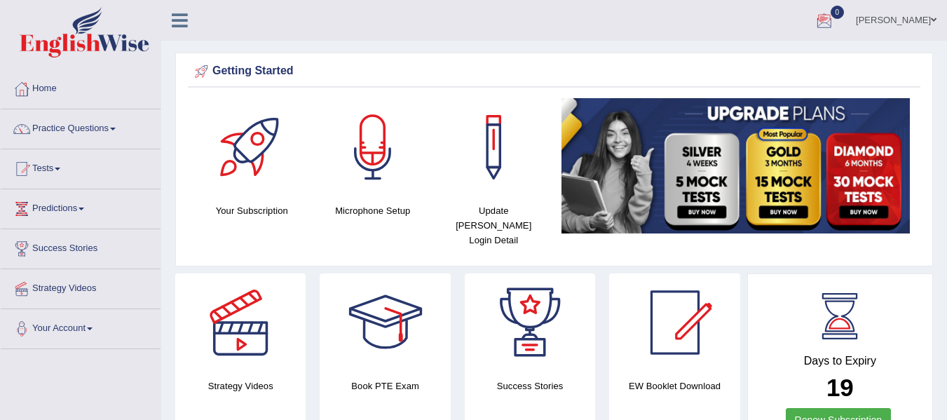
click at [107, 65] on div at bounding box center [80, 34] width 161 height 69
click at [95, 46] on img at bounding box center [85, 32] width 130 height 50
click at [835, 23] on div at bounding box center [824, 21] width 21 height 21
click at [756, 57] on strong "See All Alerts" at bounding box center [736, 58] width 62 height 11
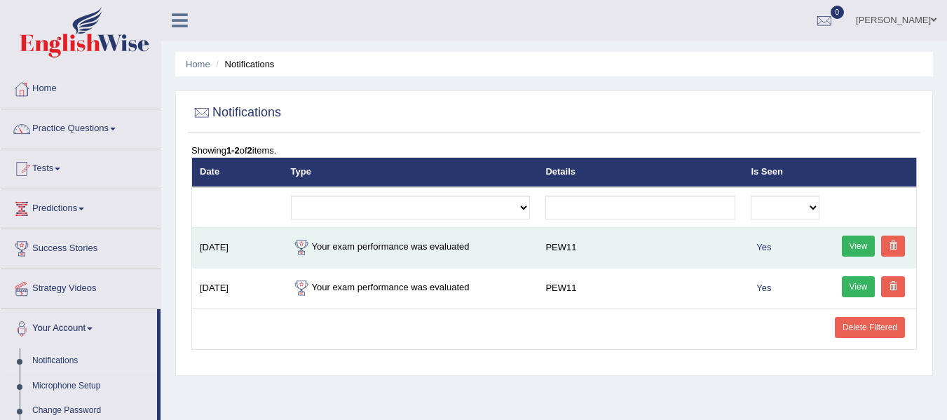
click at [853, 242] on link "View" at bounding box center [859, 246] width 34 height 21
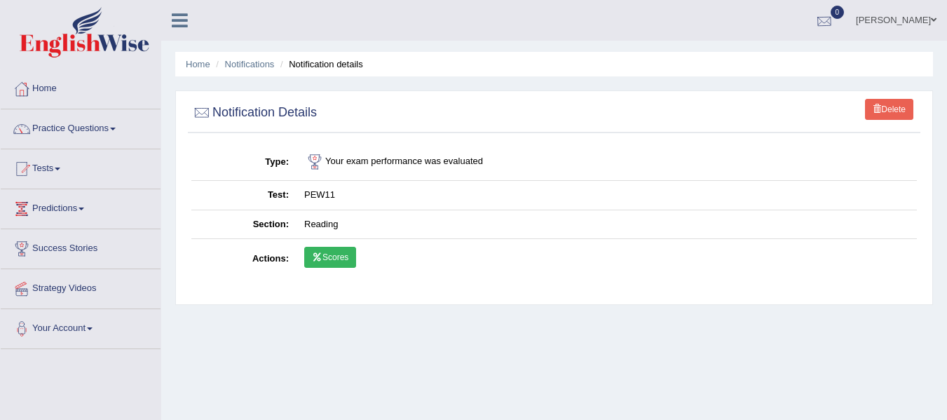
click at [835, 15] on div at bounding box center [824, 21] width 21 height 21
click at [85, 39] on img at bounding box center [85, 32] width 130 height 50
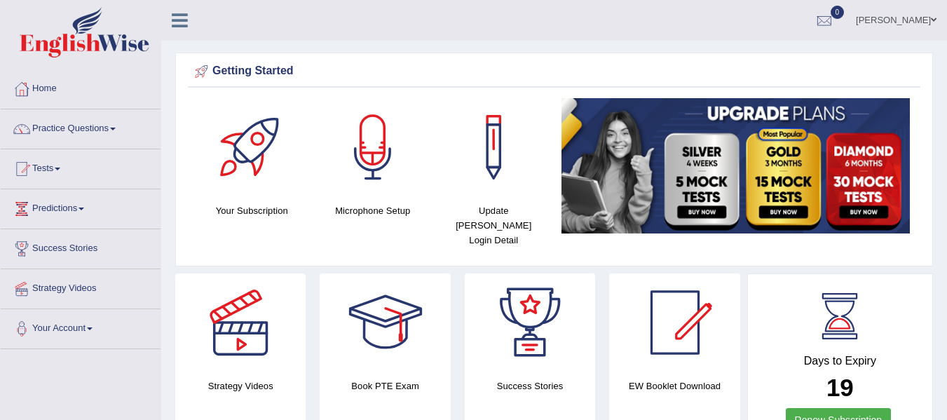
click at [102, 44] on img at bounding box center [85, 32] width 130 height 50
click at [834, 20] on div at bounding box center [824, 21] width 21 height 21
click at [754, 57] on strong "See All Alerts" at bounding box center [736, 58] width 62 height 11
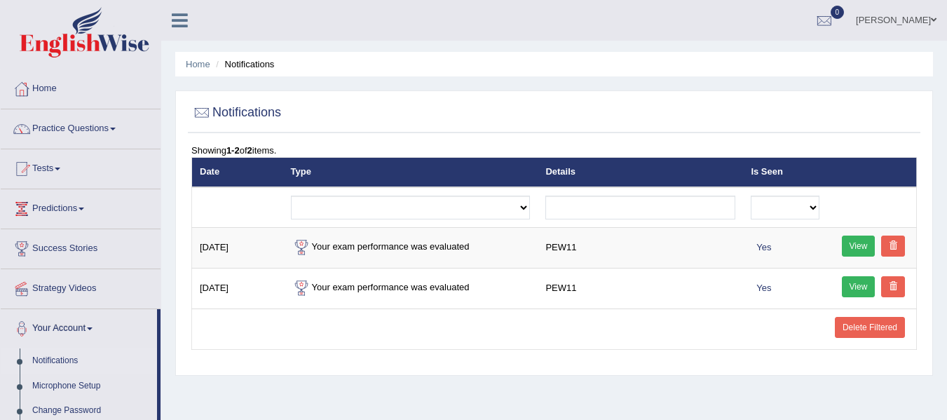
click at [62, 39] on img at bounding box center [85, 32] width 130 height 50
